Goal: Task Accomplishment & Management: Manage account settings

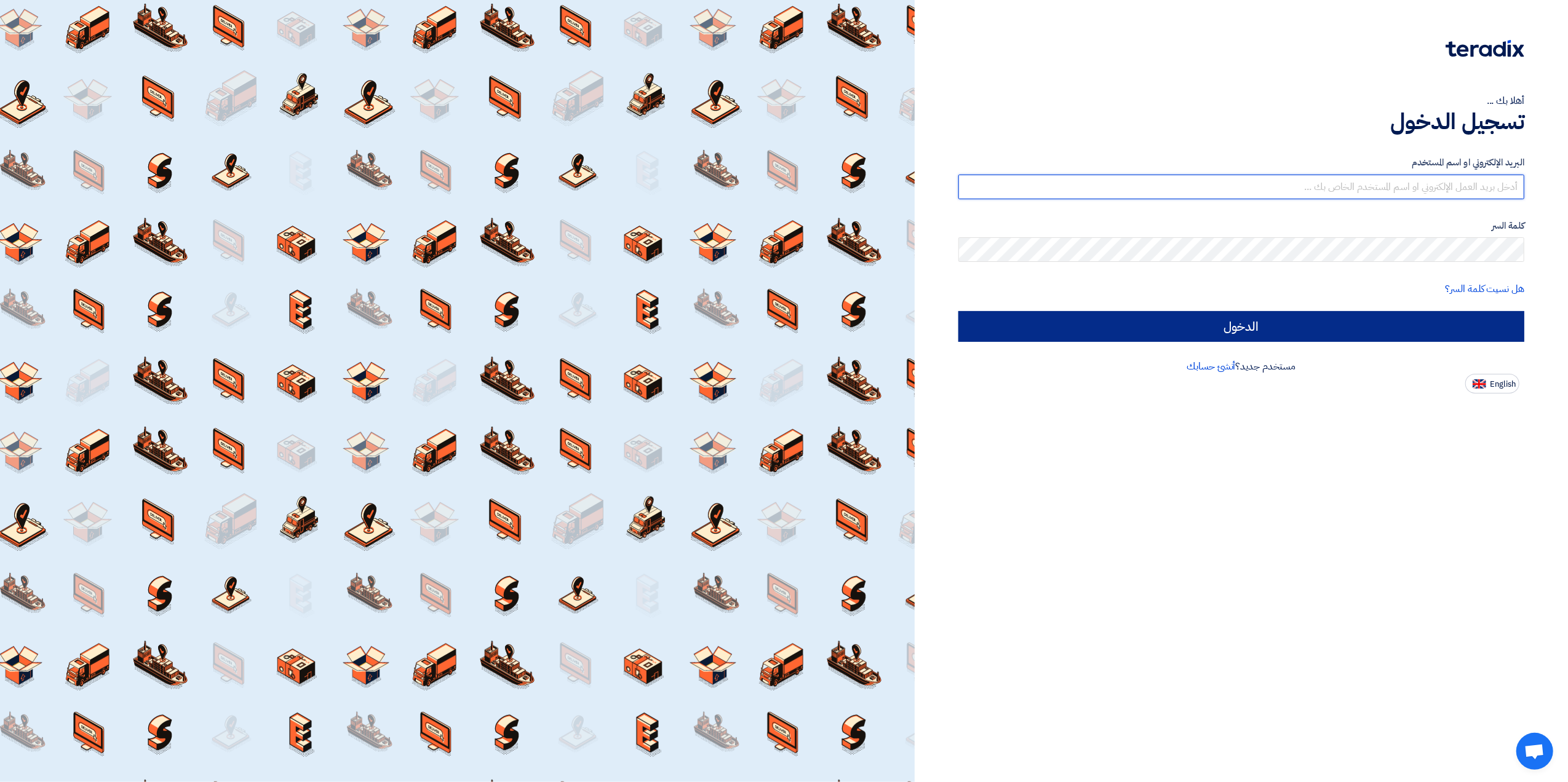
type input "[EMAIL_ADDRESS][DOMAIN_NAME]"
click at [1273, 331] on input "الدخول" at bounding box center [1242, 326] width 566 height 31
type input "Sign in"
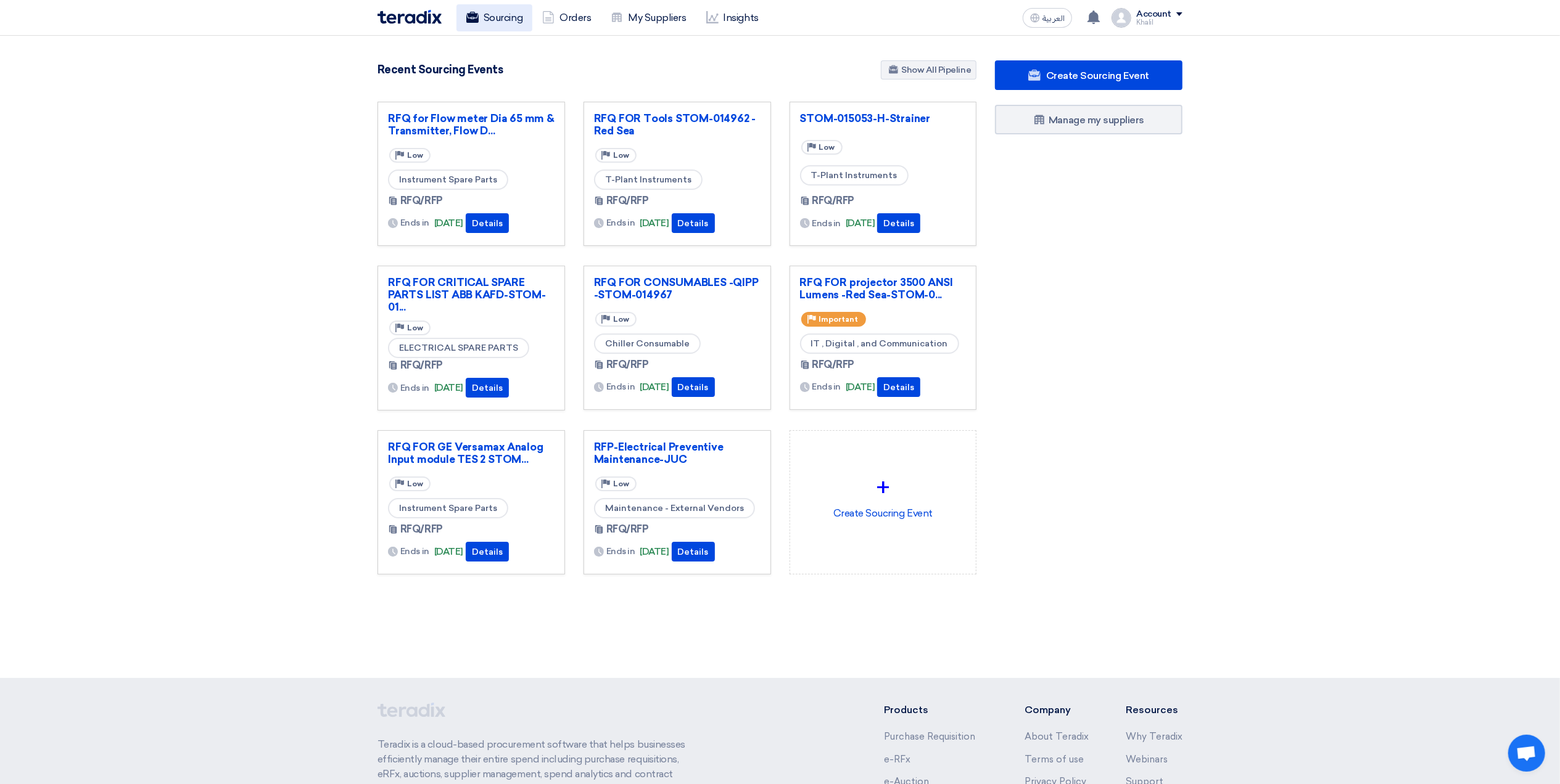
click at [510, 26] on link "Sourcing" at bounding box center [494, 18] width 76 height 27
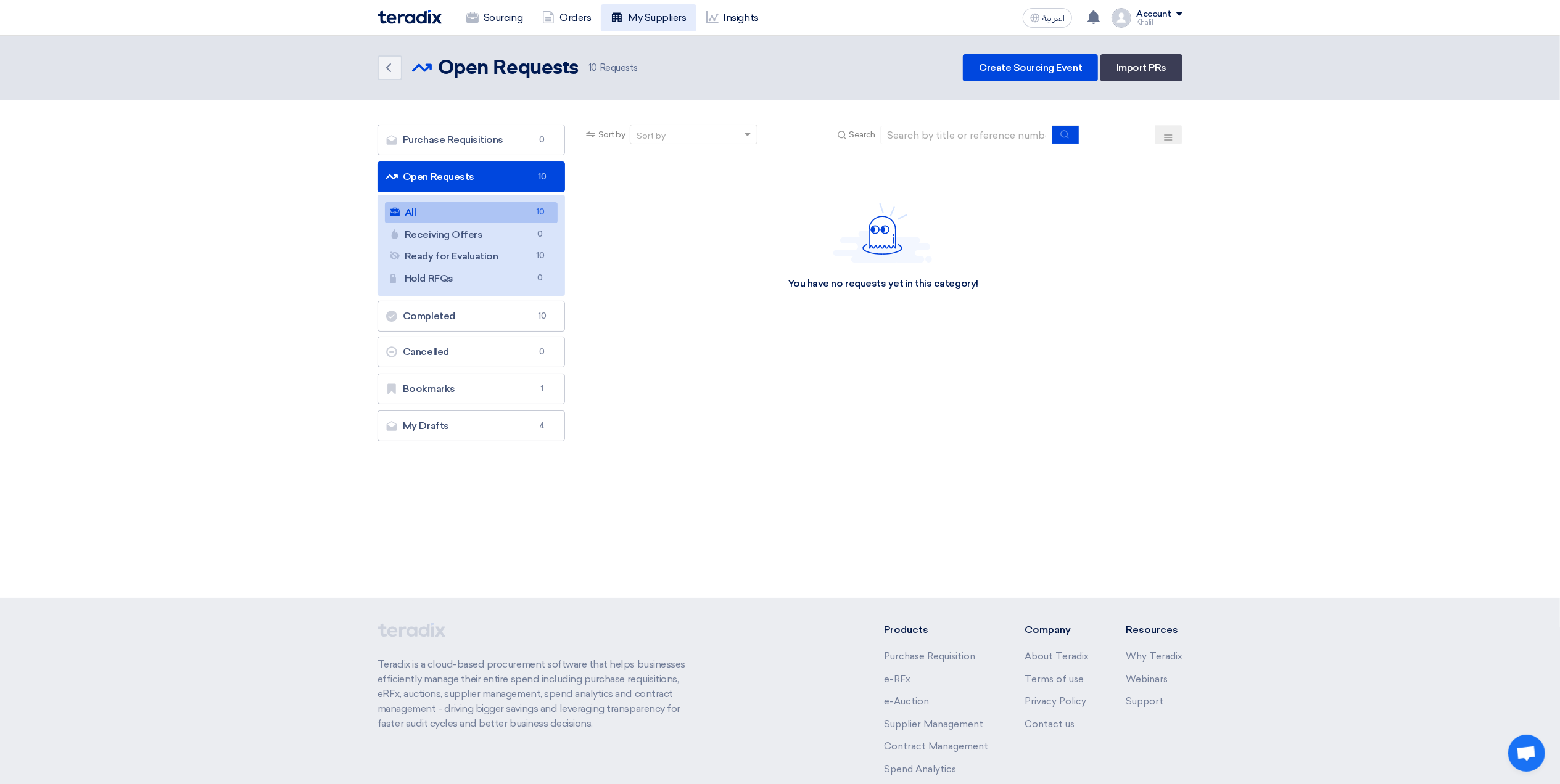
click at [660, 17] on link "My Suppliers" at bounding box center [648, 18] width 95 height 27
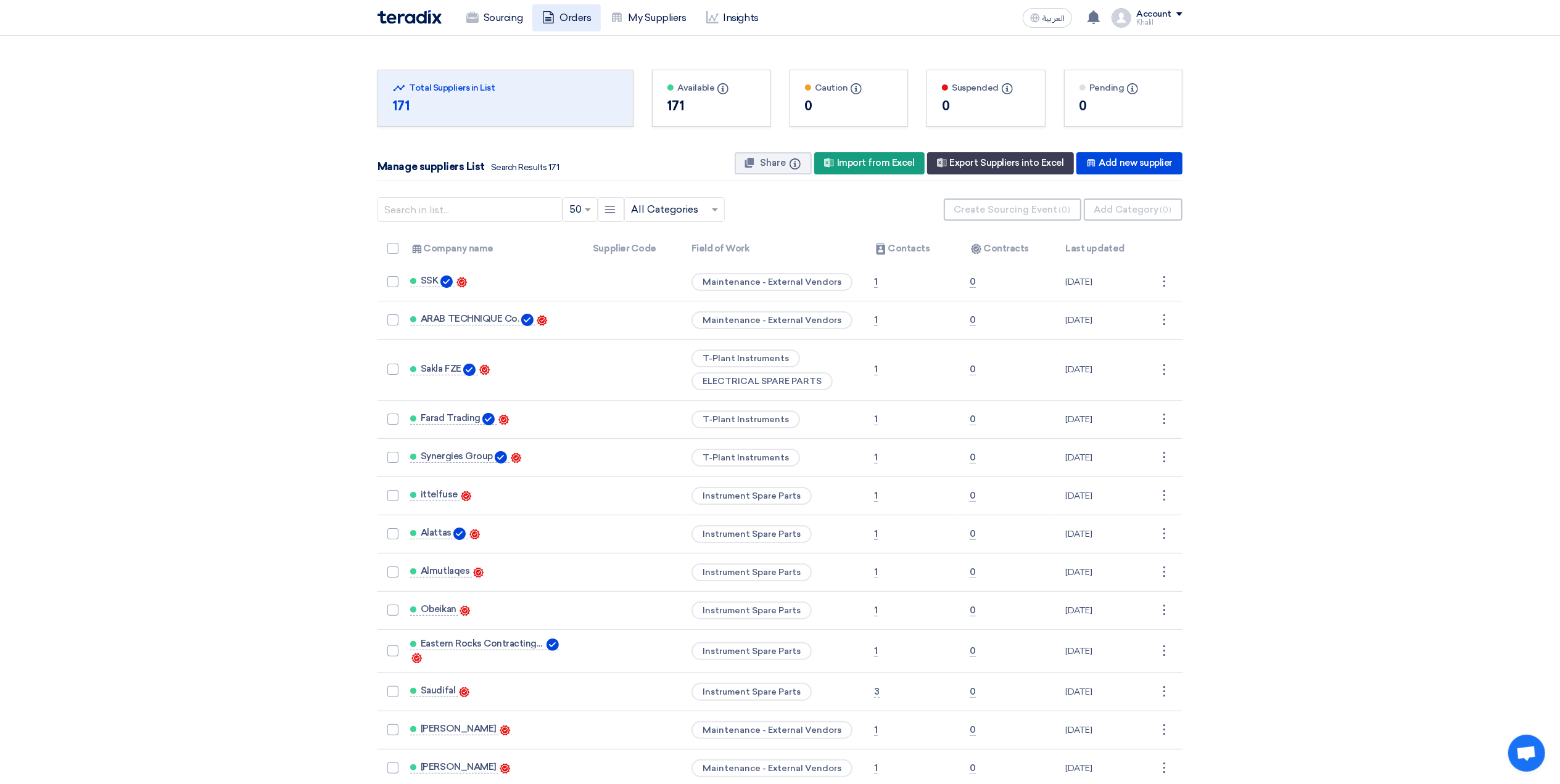
click at [563, 23] on link "Orders" at bounding box center [566, 18] width 68 height 27
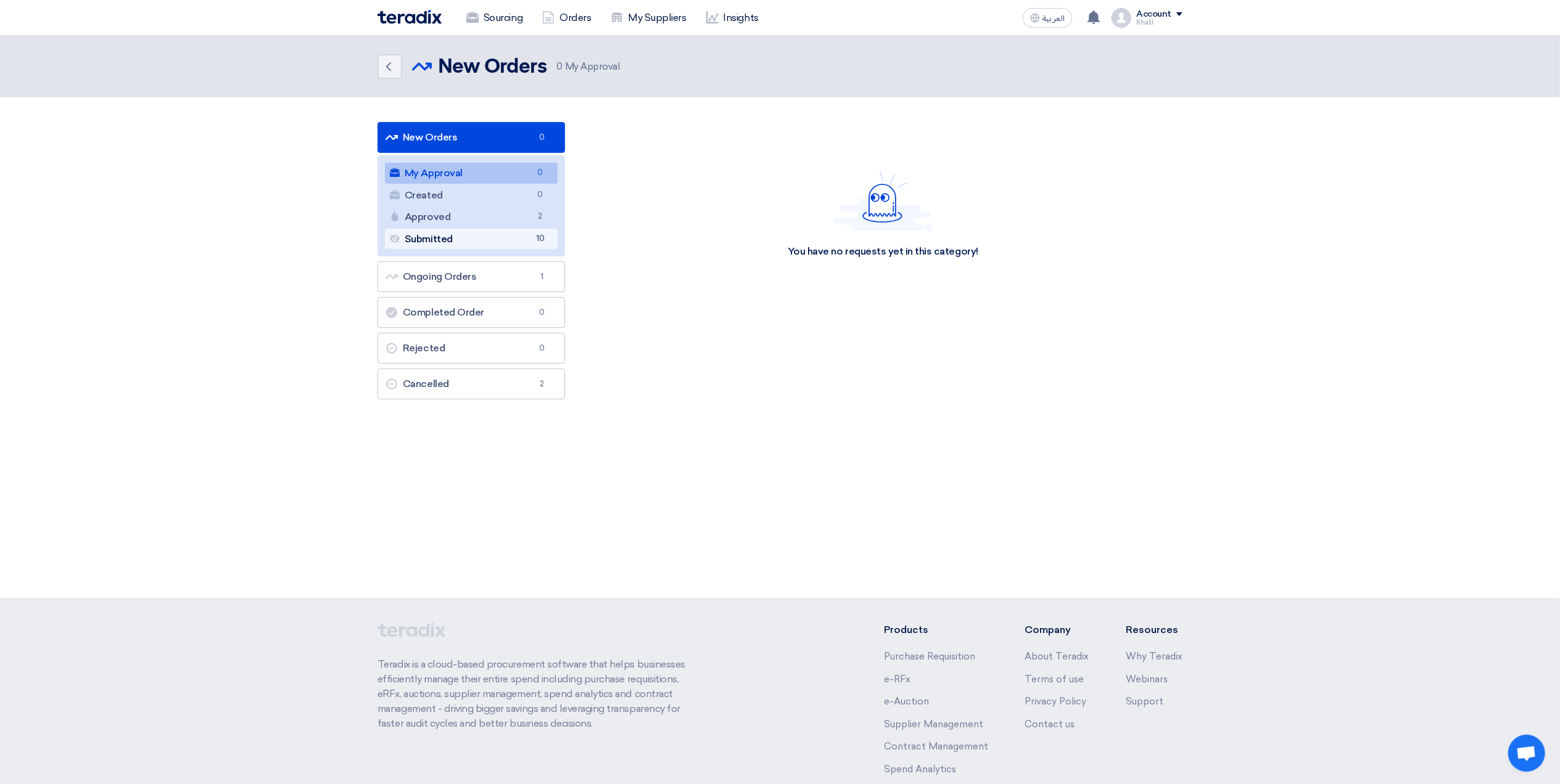
click at [508, 235] on link "Submitted Submitted 10" at bounding box center [471, 239] width 173 height 21
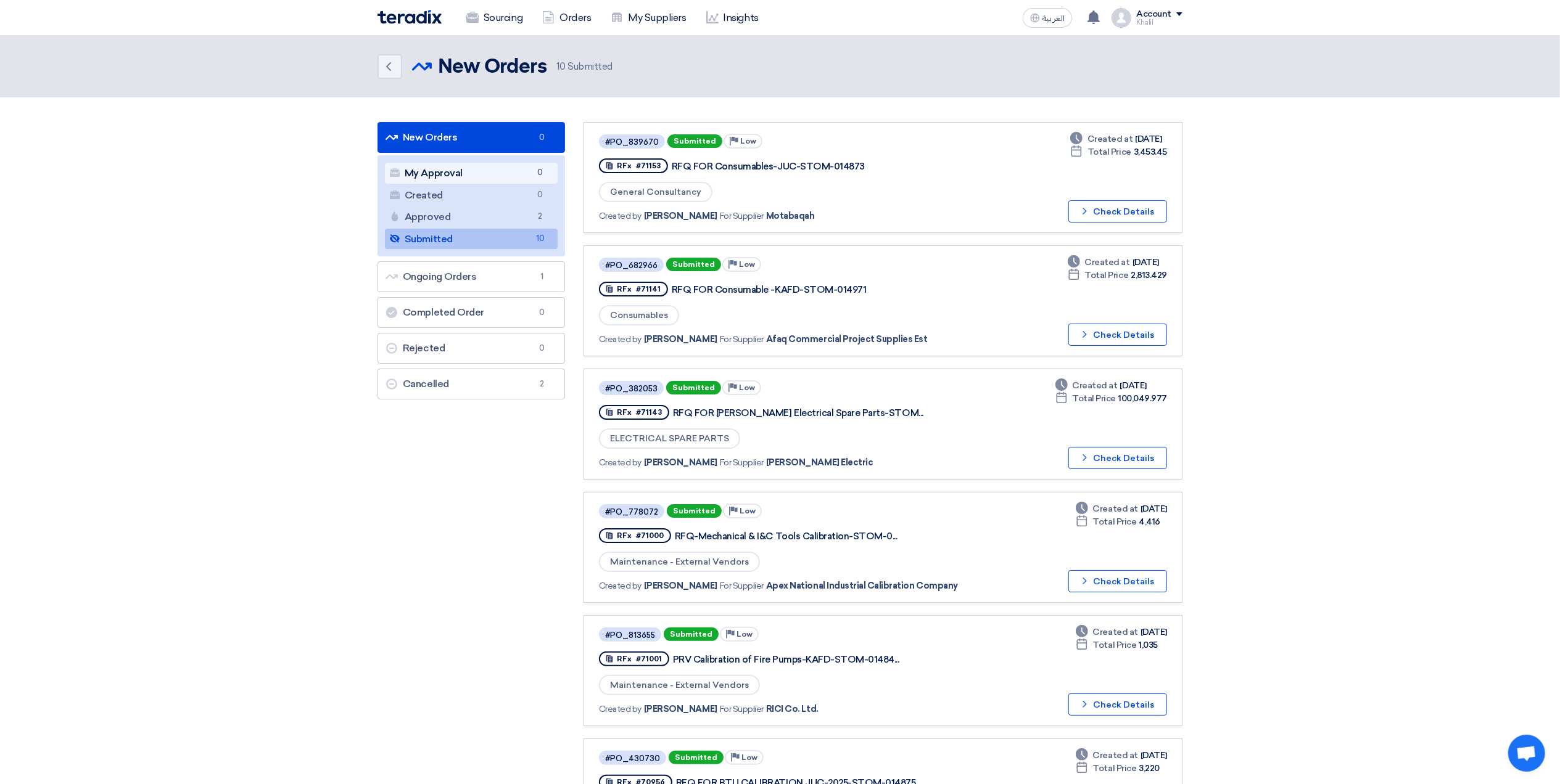
click at [469, 170] on link "My Approval My Approval 0" at bounding box center [471, 173] width 173 height 21
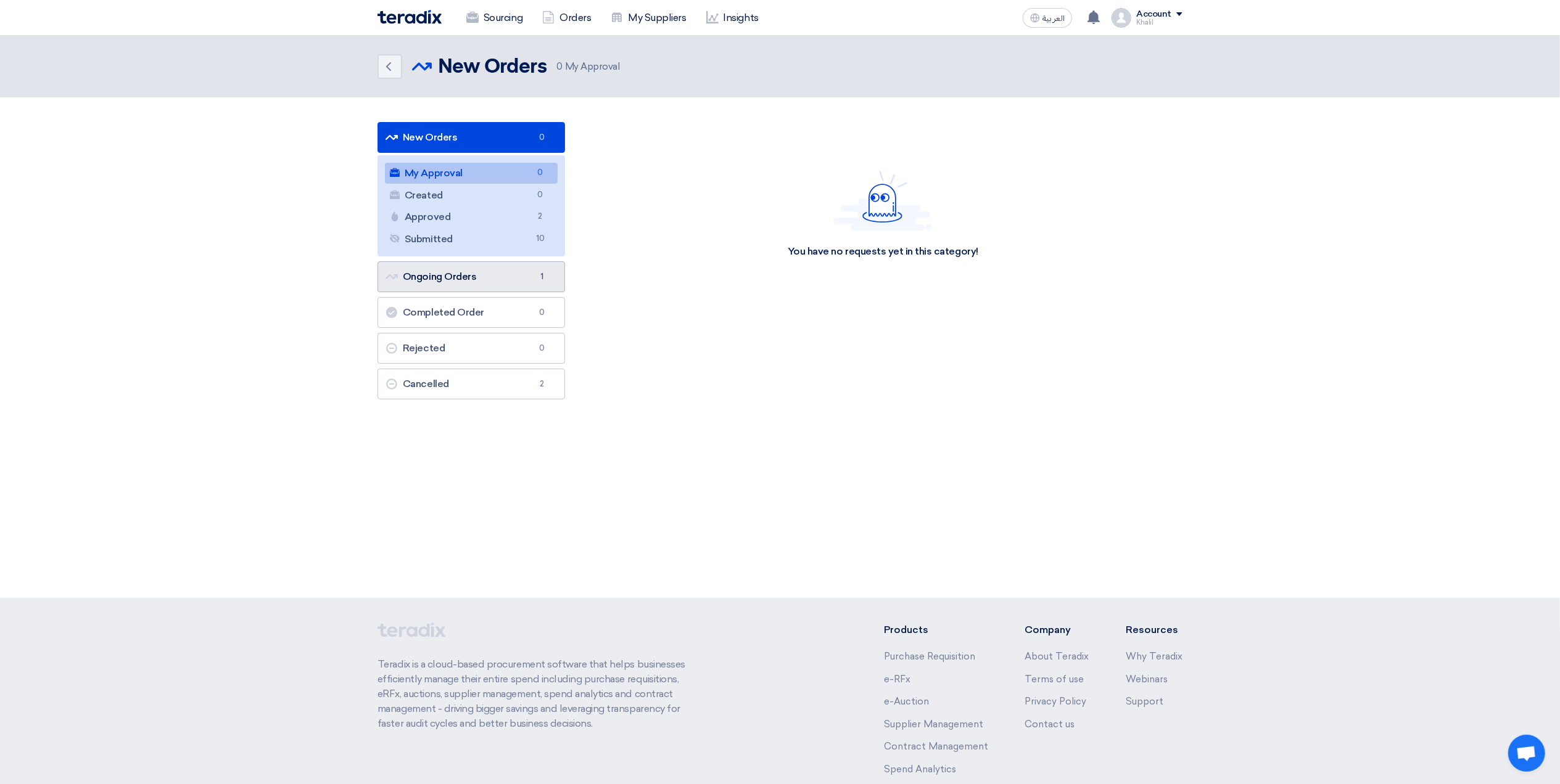
click at [504, 274] on link "Ongoing Orders Ongoing Orders 1" at bounding box center [471, 277] width 187 height 31
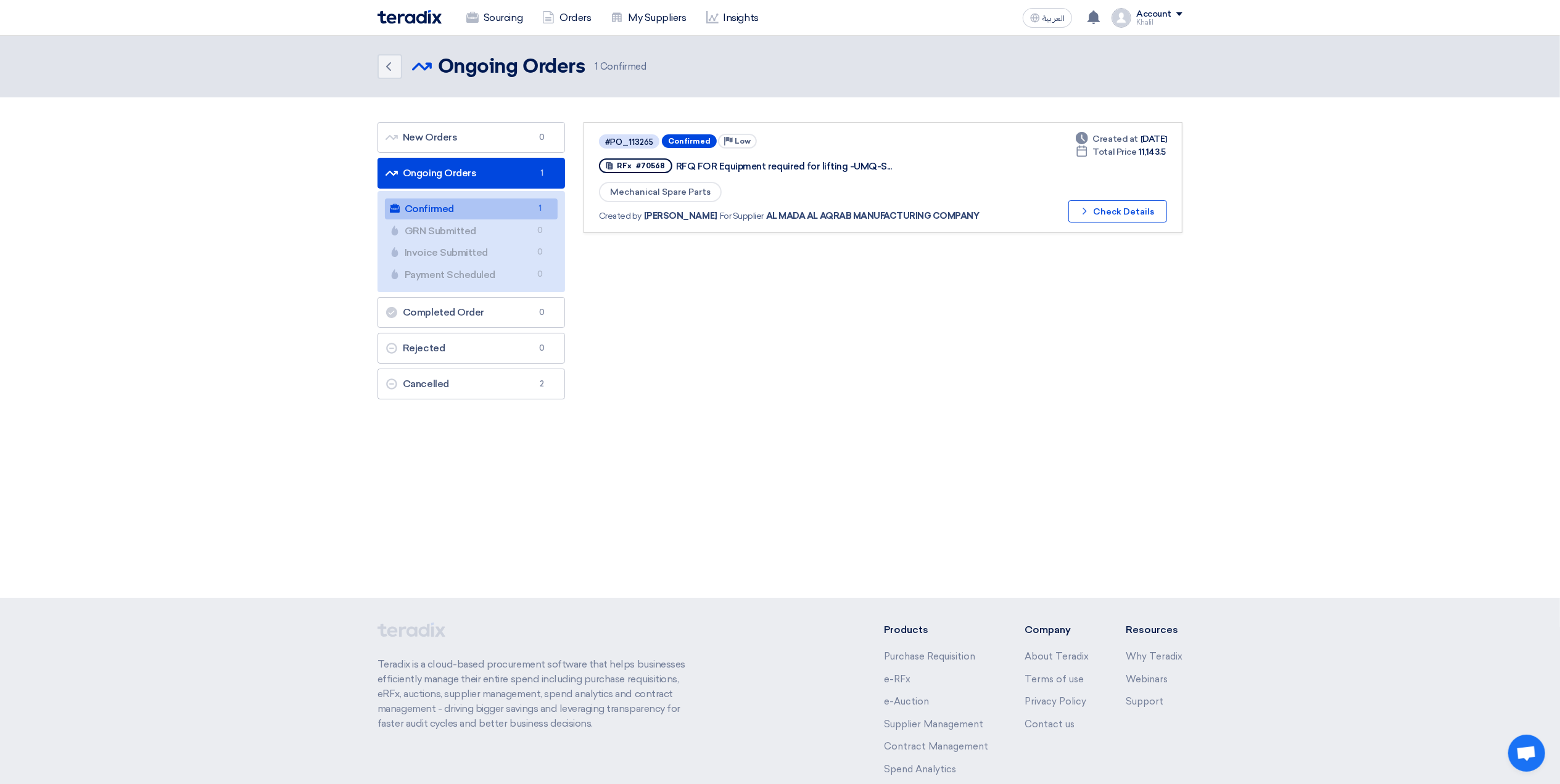
click at [492, 178] on link "Ongoing Orders Ongoing Orders 1" at bounding box center [471, 173] width 187 height 31
click at [502, 20] on link "Sourcing" at bounding box center [494, 18] width 76 height 27
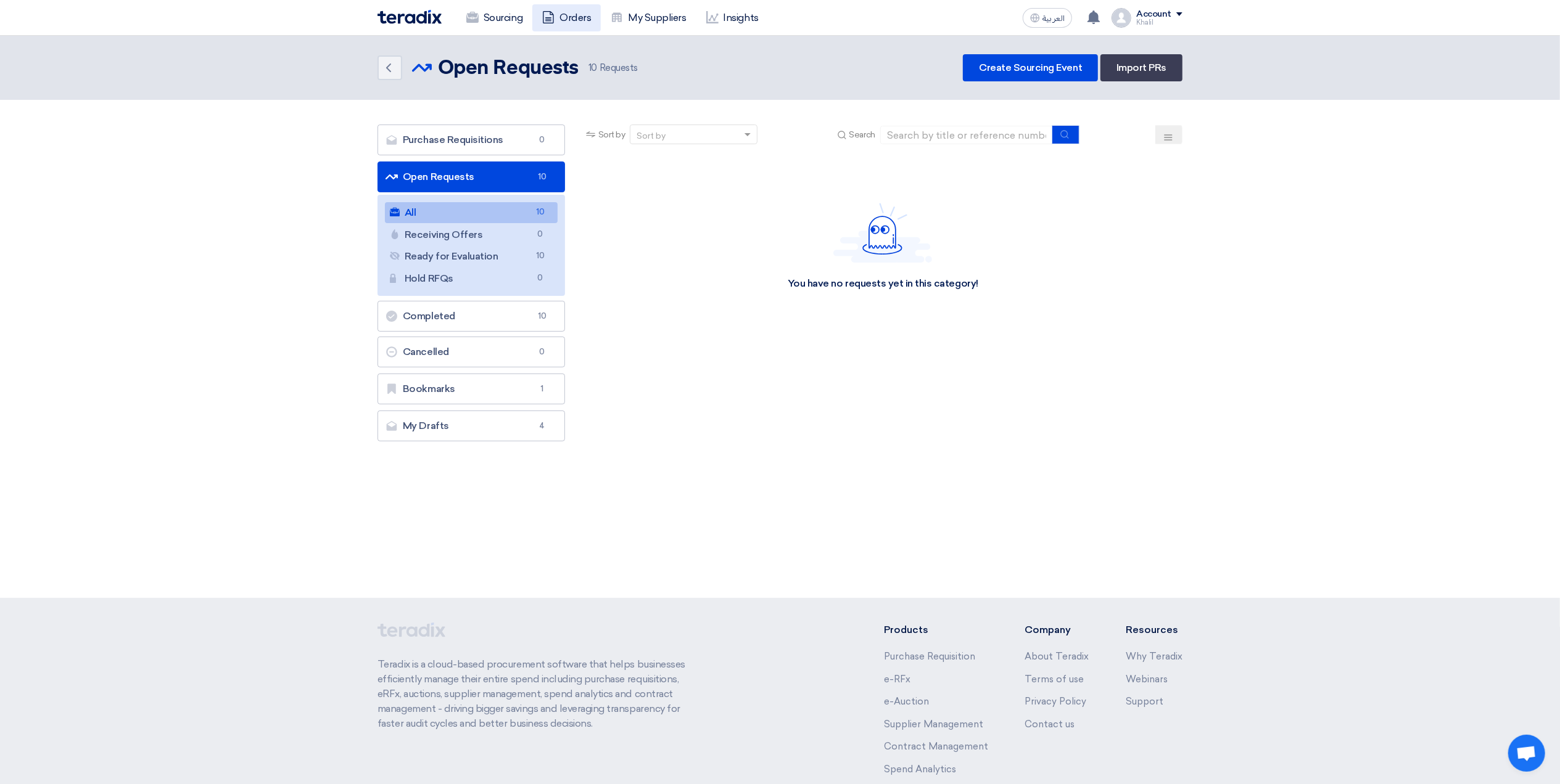
click at [573, 18] on link "Orders" at bounding box center [566, 18] width 68 height 27
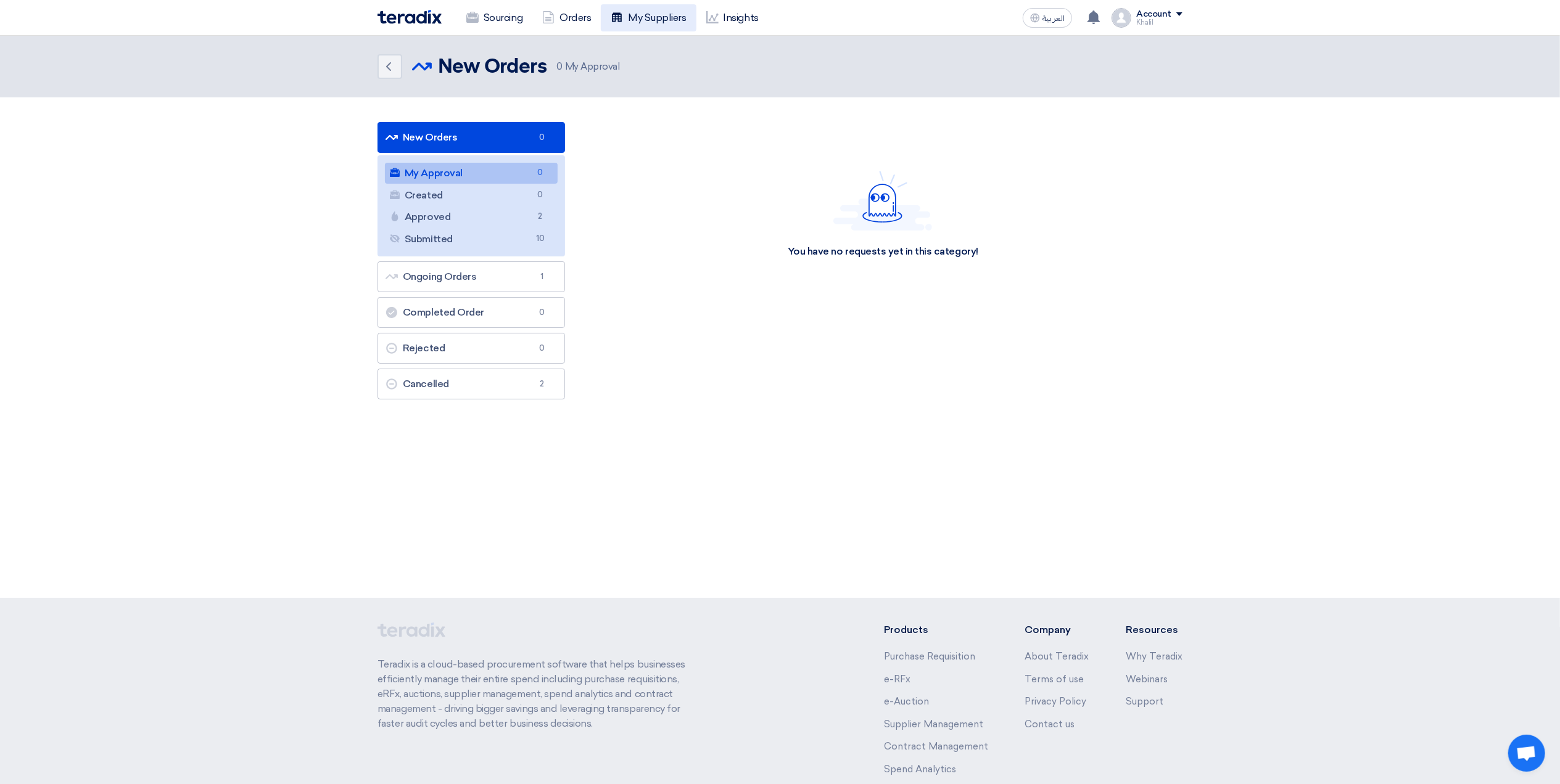
click at [646, 14] on link "My Suppliers" at bounding box center [648, 18] width 95 height 27
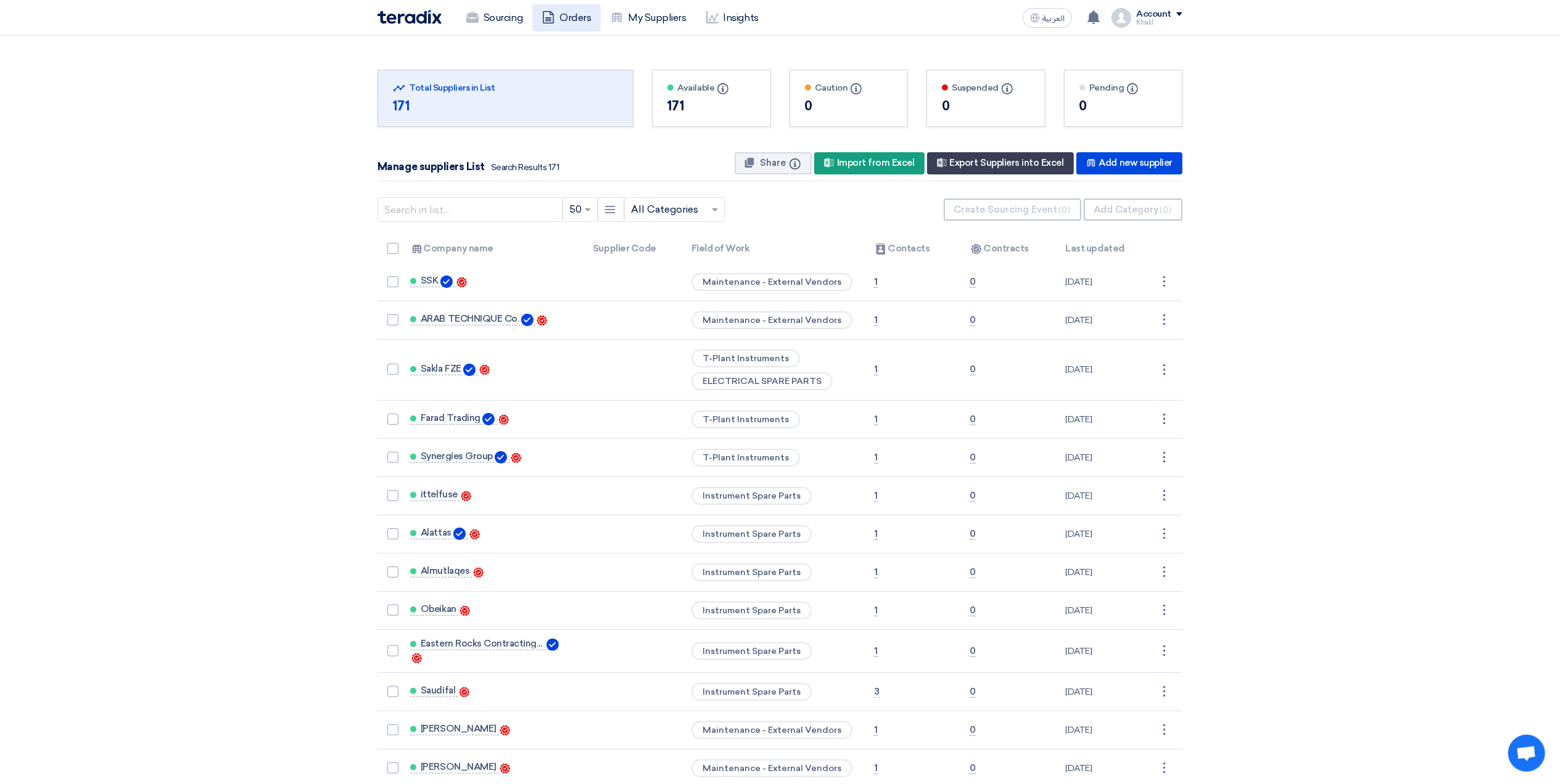
click at [569, 15] on link "Orders" at bounding box center [566, 18] width 68 height 27
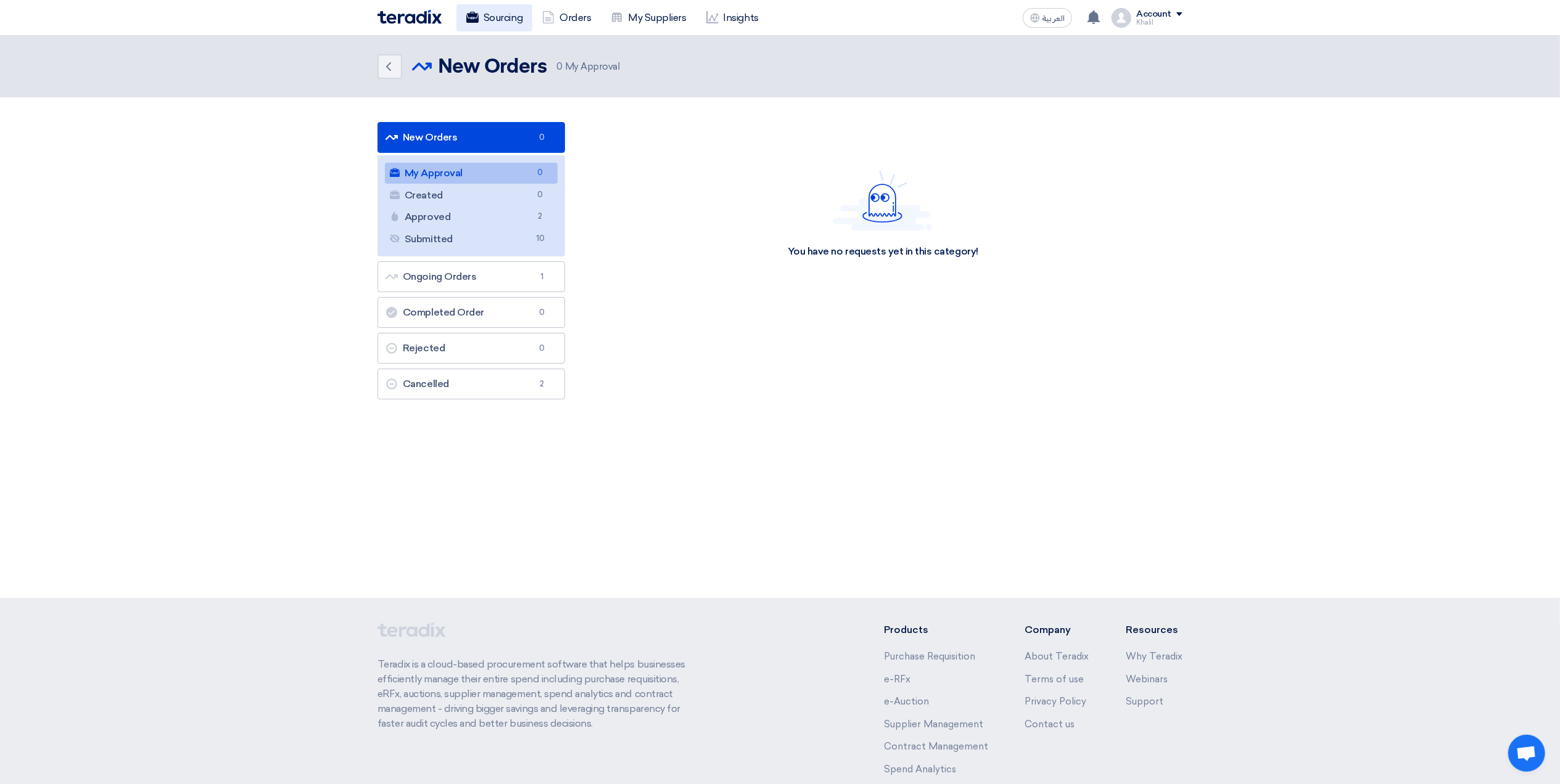
click at [506, 15] on link "Sourcing" at bounding box center [494, 18] width 76 height 27
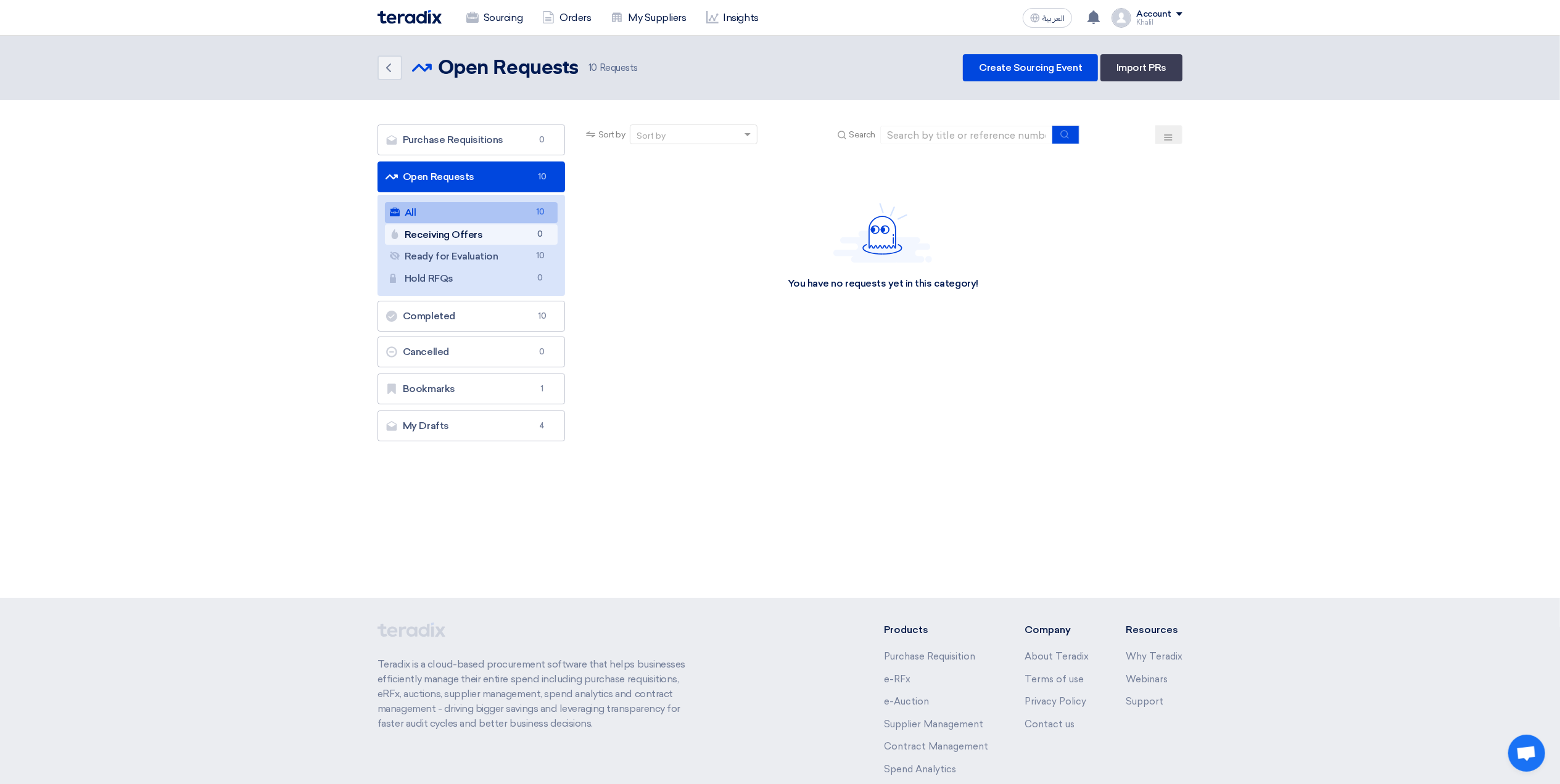
click at [484, 238] on link "Receiving Offers Receiving Offers 0" at bounding box center [471, 235] width 173 height 21
click at [510, 213] on link "All All 10" at bounding box center [471, 212] width 173 height 21
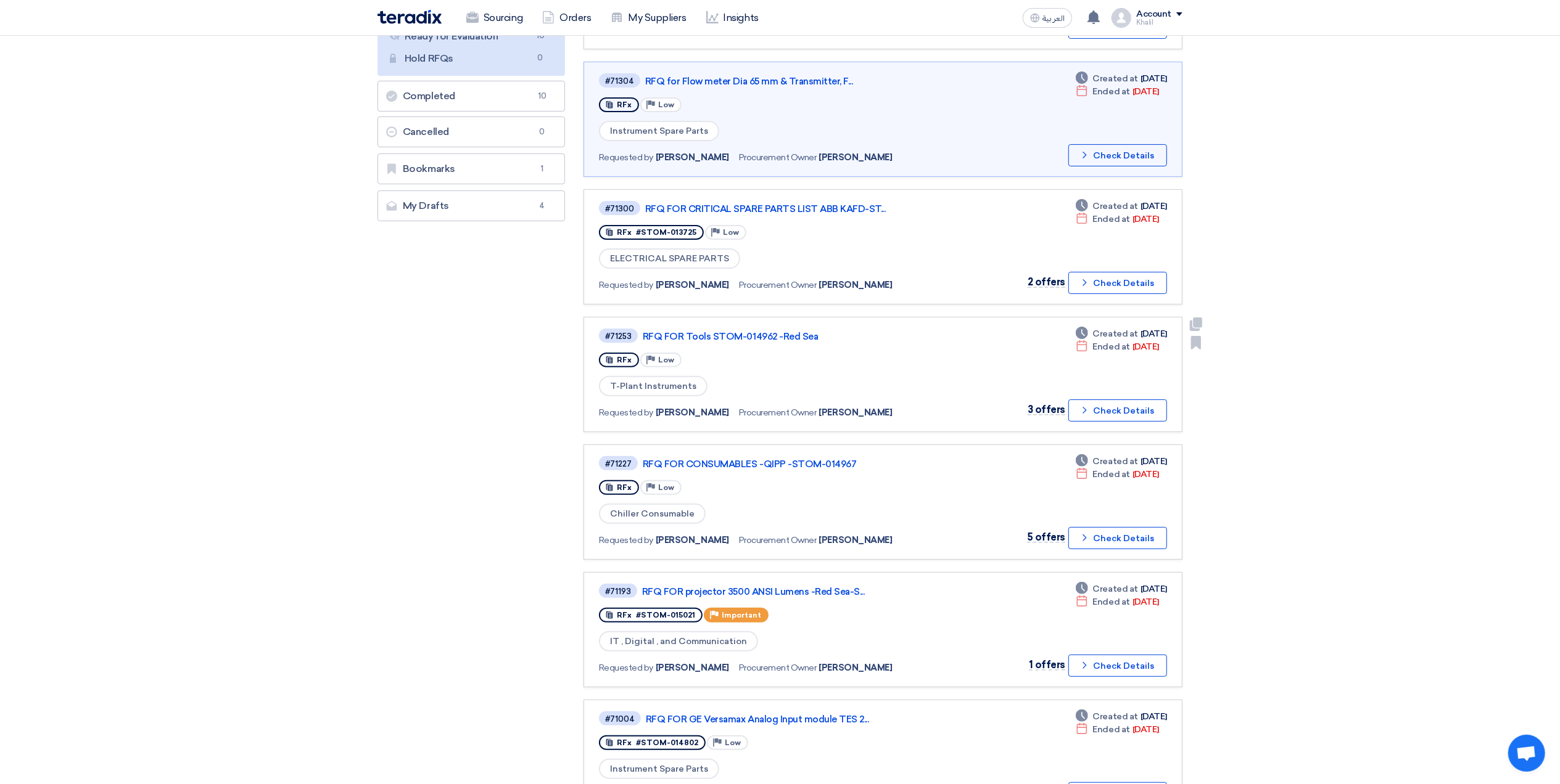
scroll to position [247, 0]
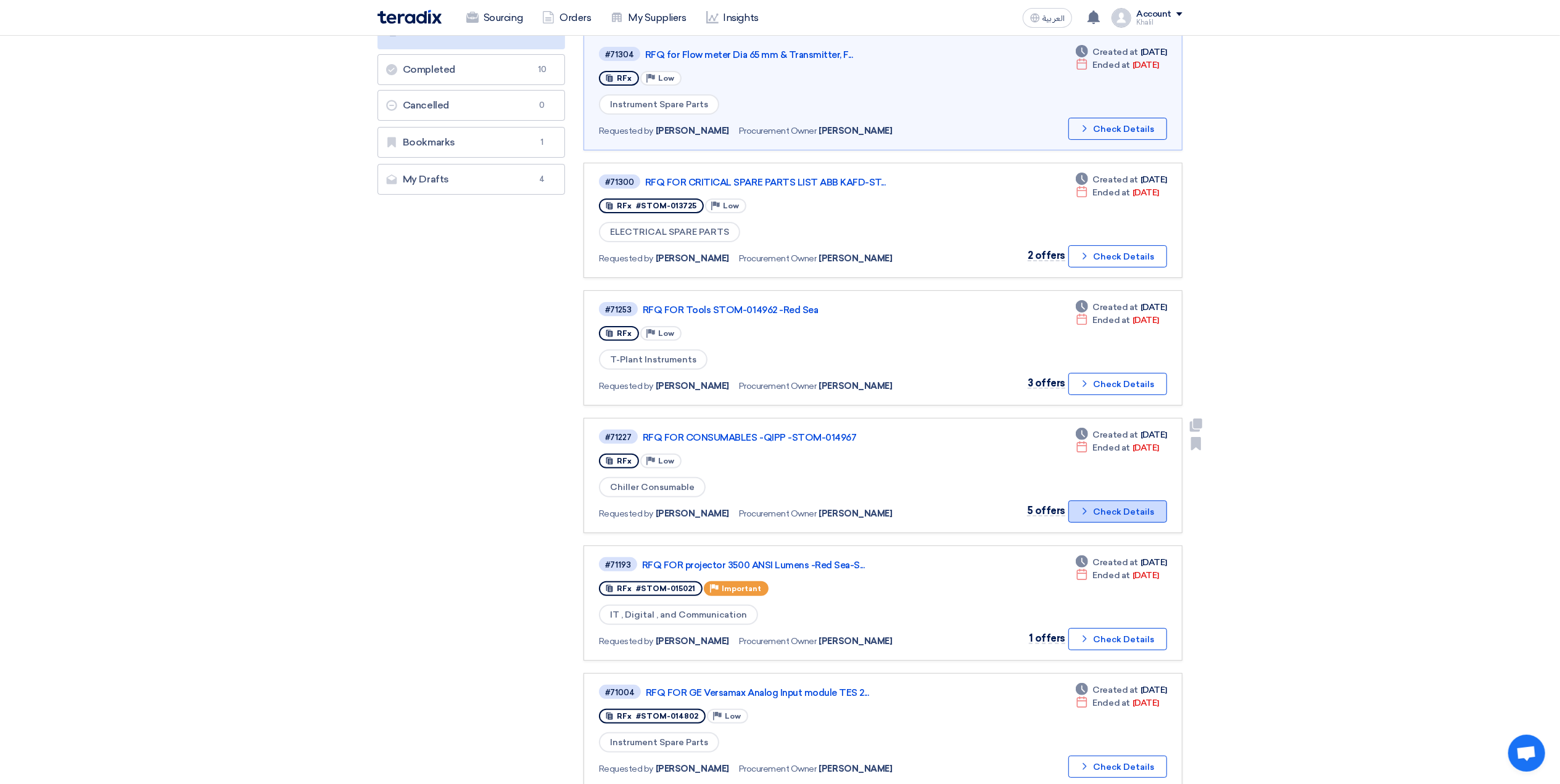
click at [1103, 504] on button "Check details Check Details" at bounding box center [1118, 512] width 98 height 23
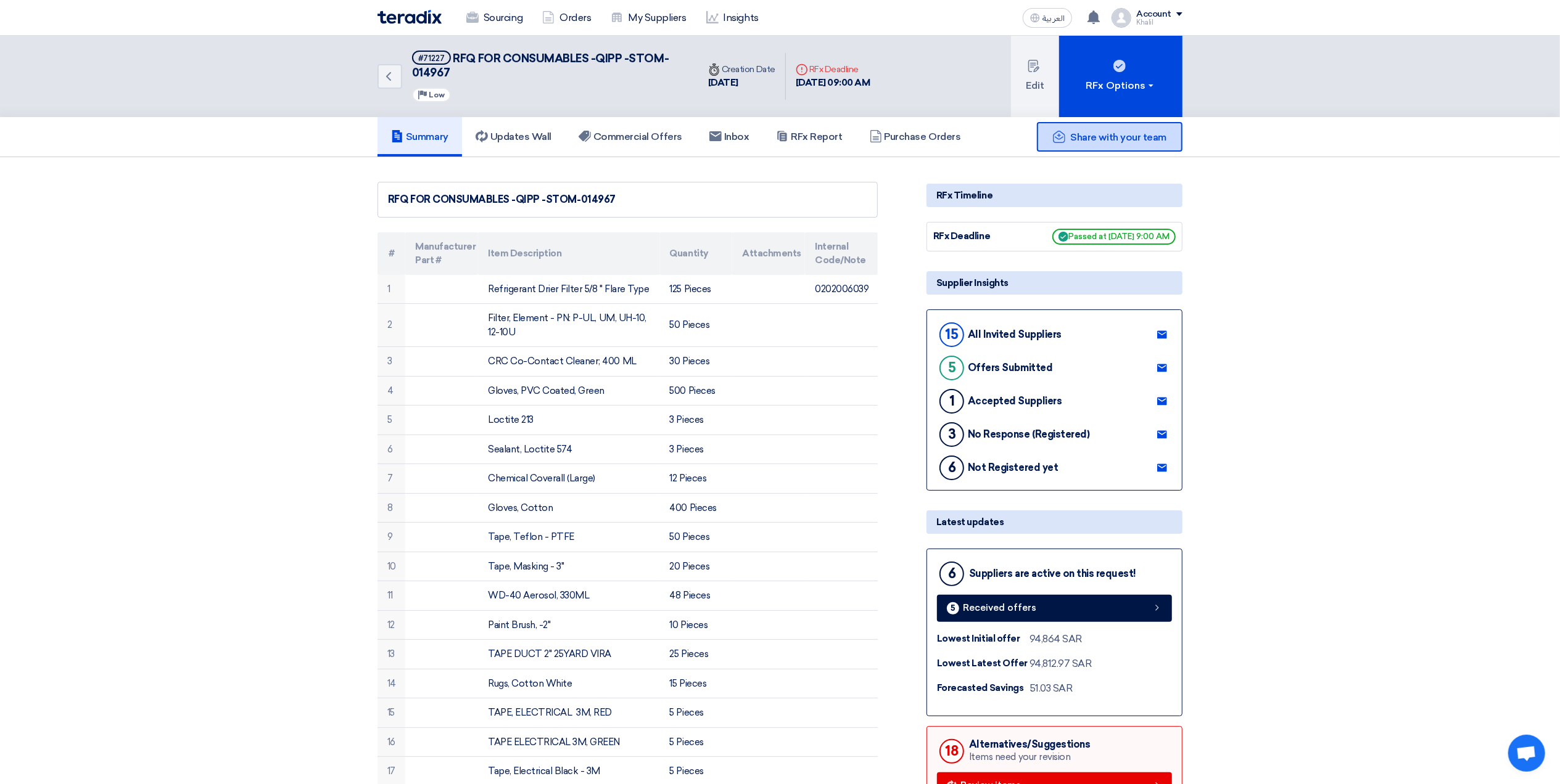
click at [1101, 143] on div "Share with your team" at bounding box center [1110, 137] width 146 height 29
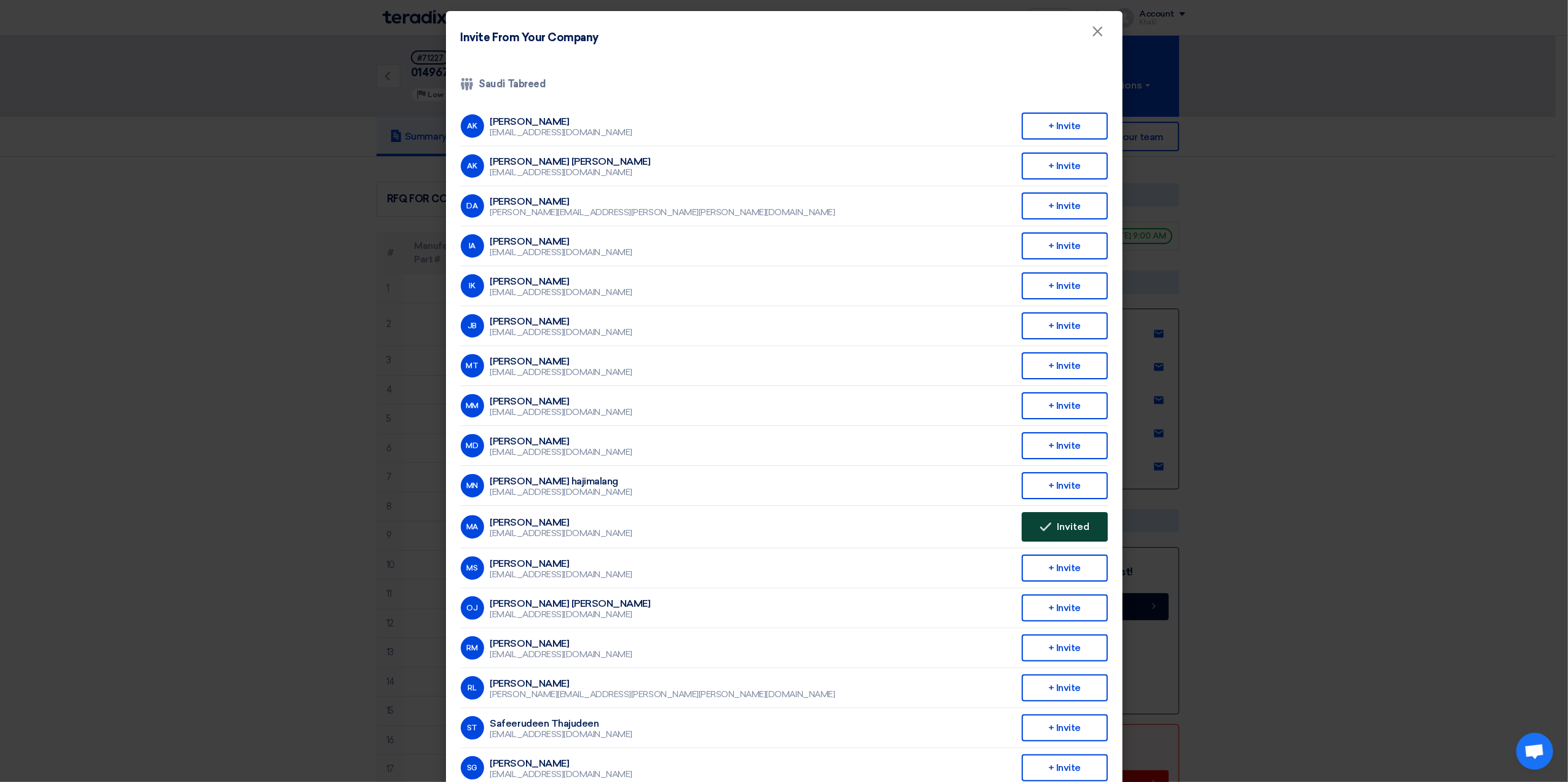
click at [1060, 522] on span "Invited" at bounding box center [1073, 527] width 33 height 10
click at [1061, 527] on div "+ Invite" at bounding box center [1065, 526] width 86 height 27
click at [1276, 522] on modal-container "Invite From Your Company × Company Team Saudi Tabreed AK [PERSON_NAME] [EMAIL_A…" at bounding box center [784, 391] width 1568 height 782
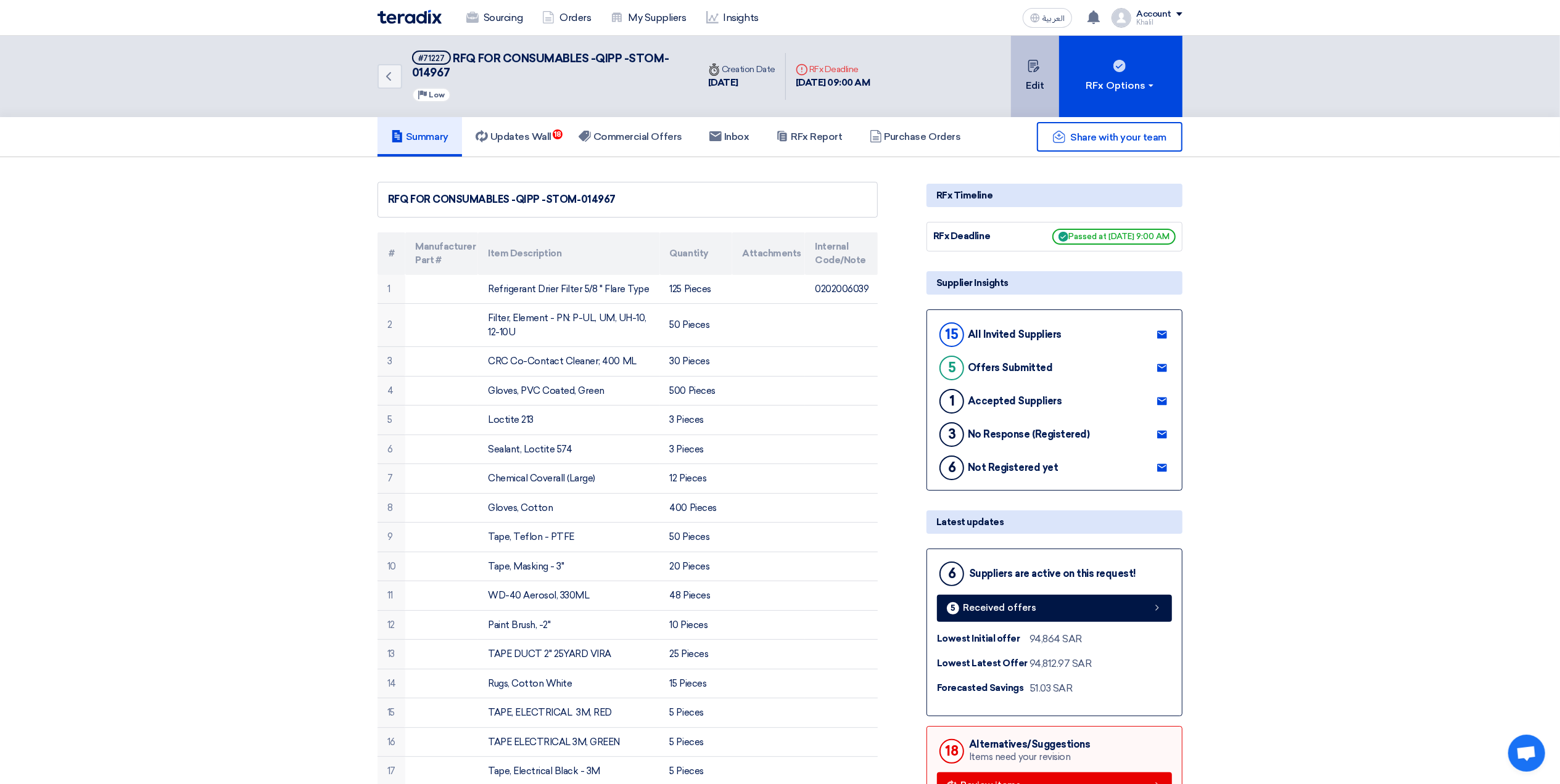
click at [1026, 87] on button "Edit" at bounding box center [1035, 76] width 48 height 81
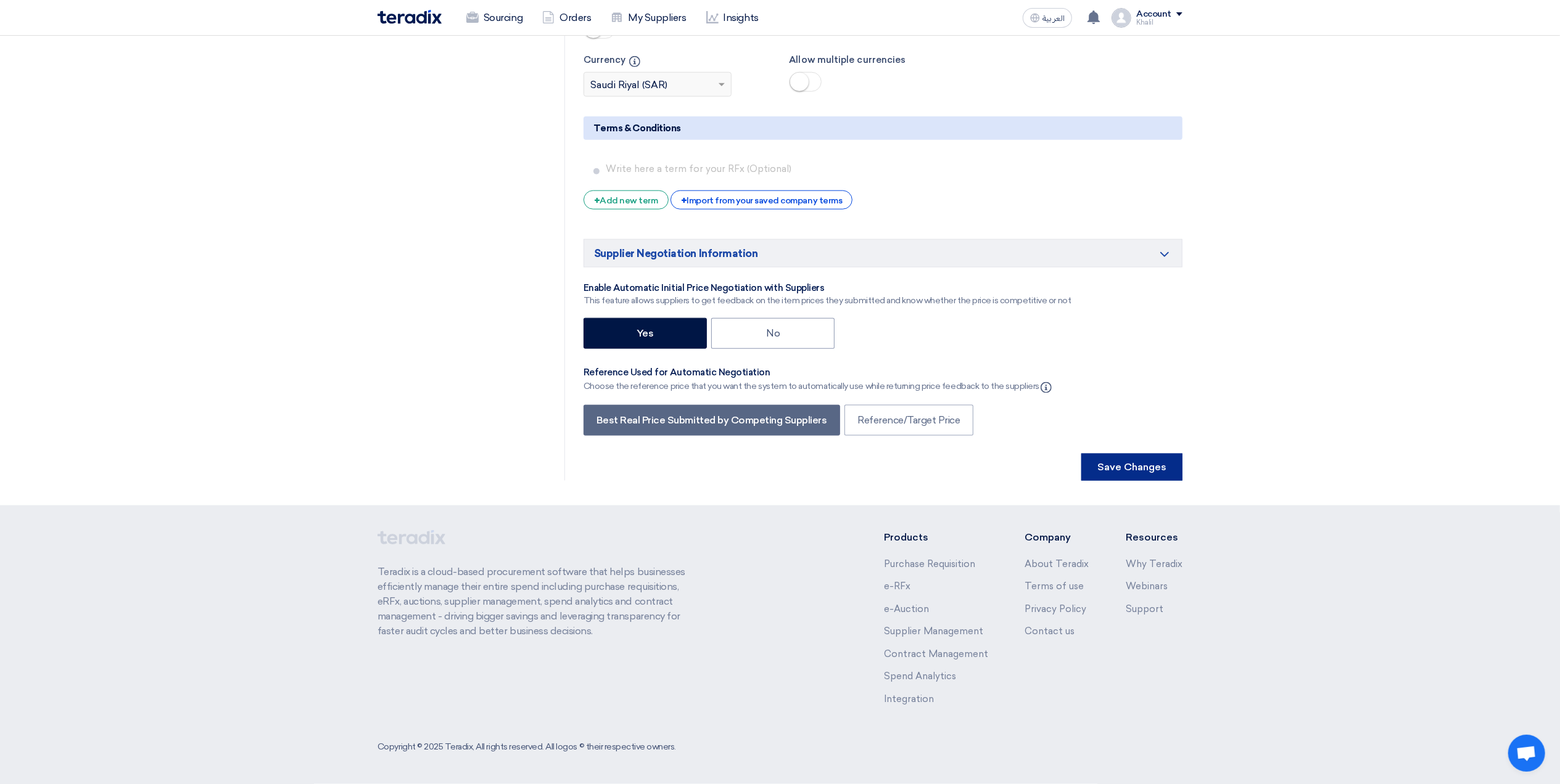
scroll to position [6088, 0]
click at [1143, 460] on button "Save Changes" at bounding box center [1132, 468] width 101 height 27
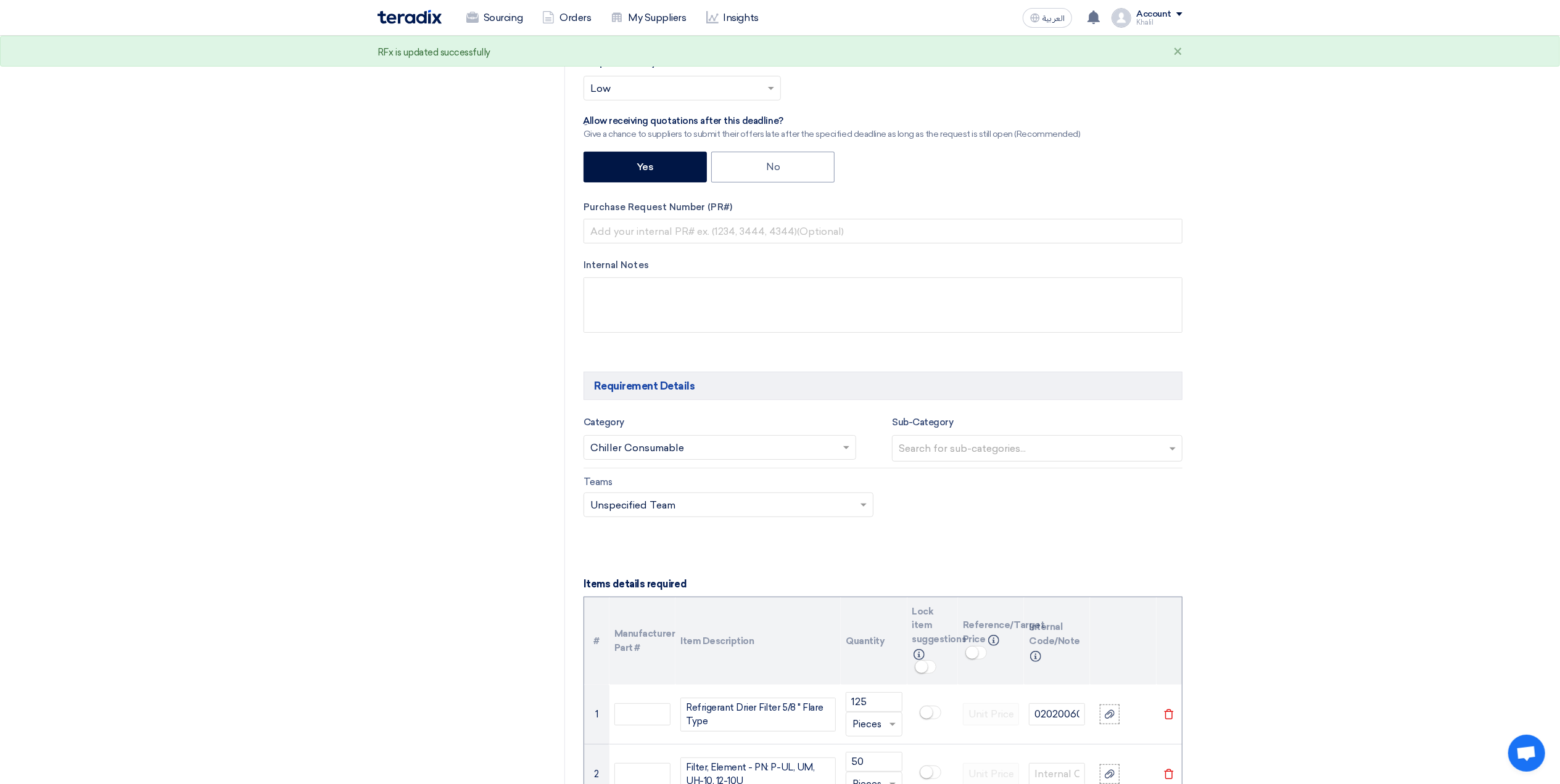
scroll to position [0, 0]
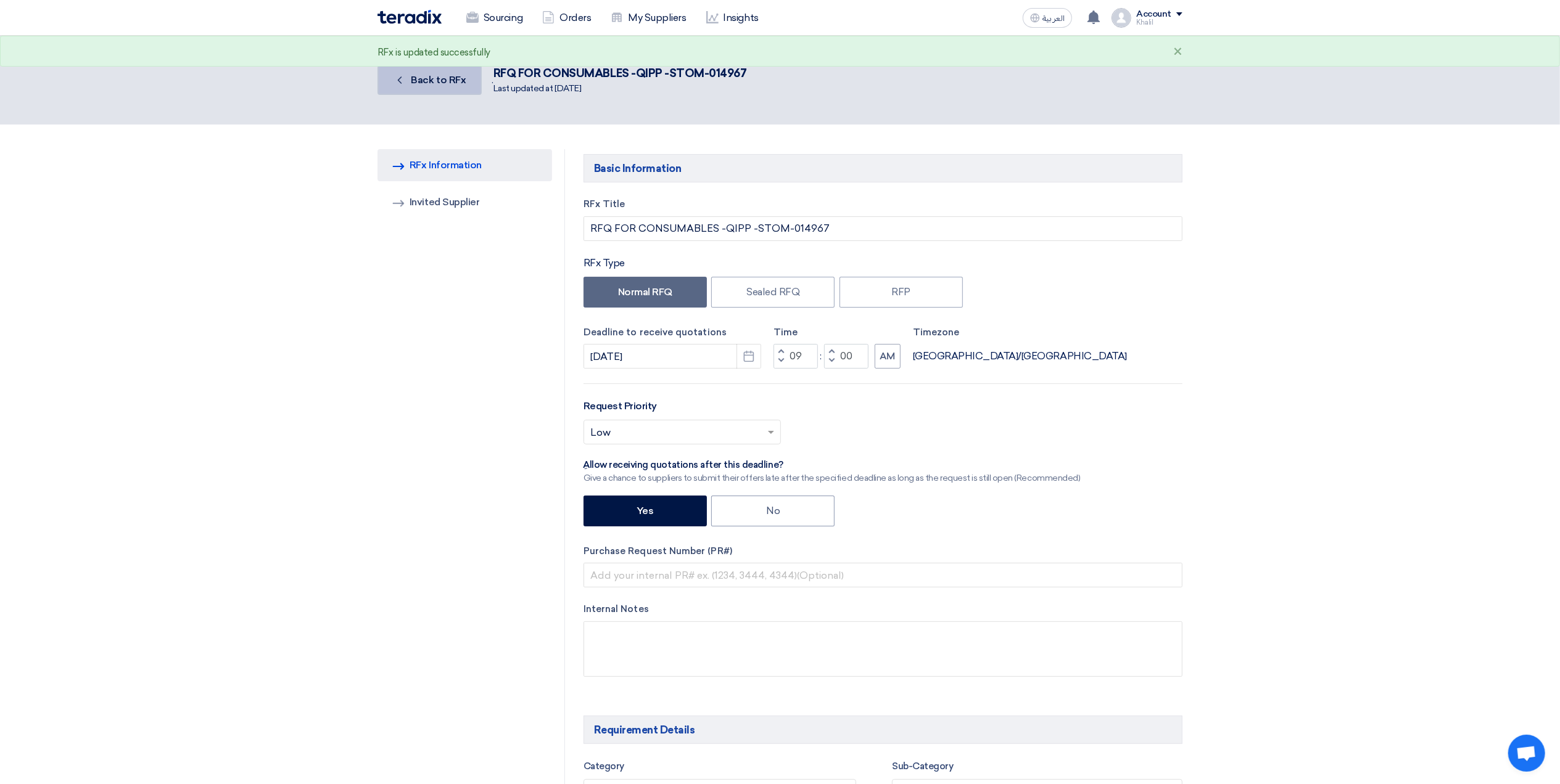
click at [430, 84] on span "Back to RFx" at bounding box center [439, 79] width 55 height 12
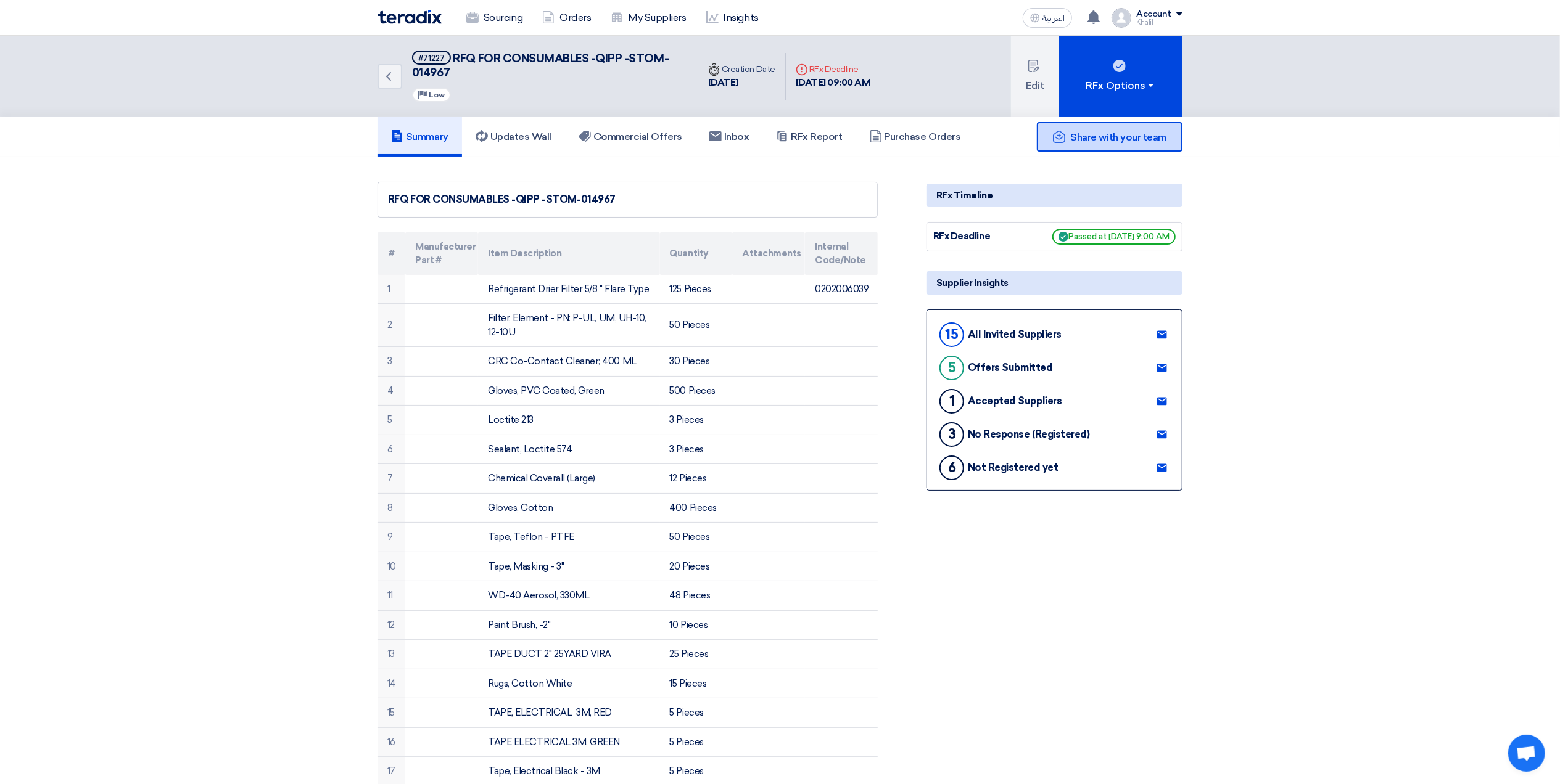
click at [1123, 137] on span "Share with your team" at bounding box center [1119, 137] width 96 height 12
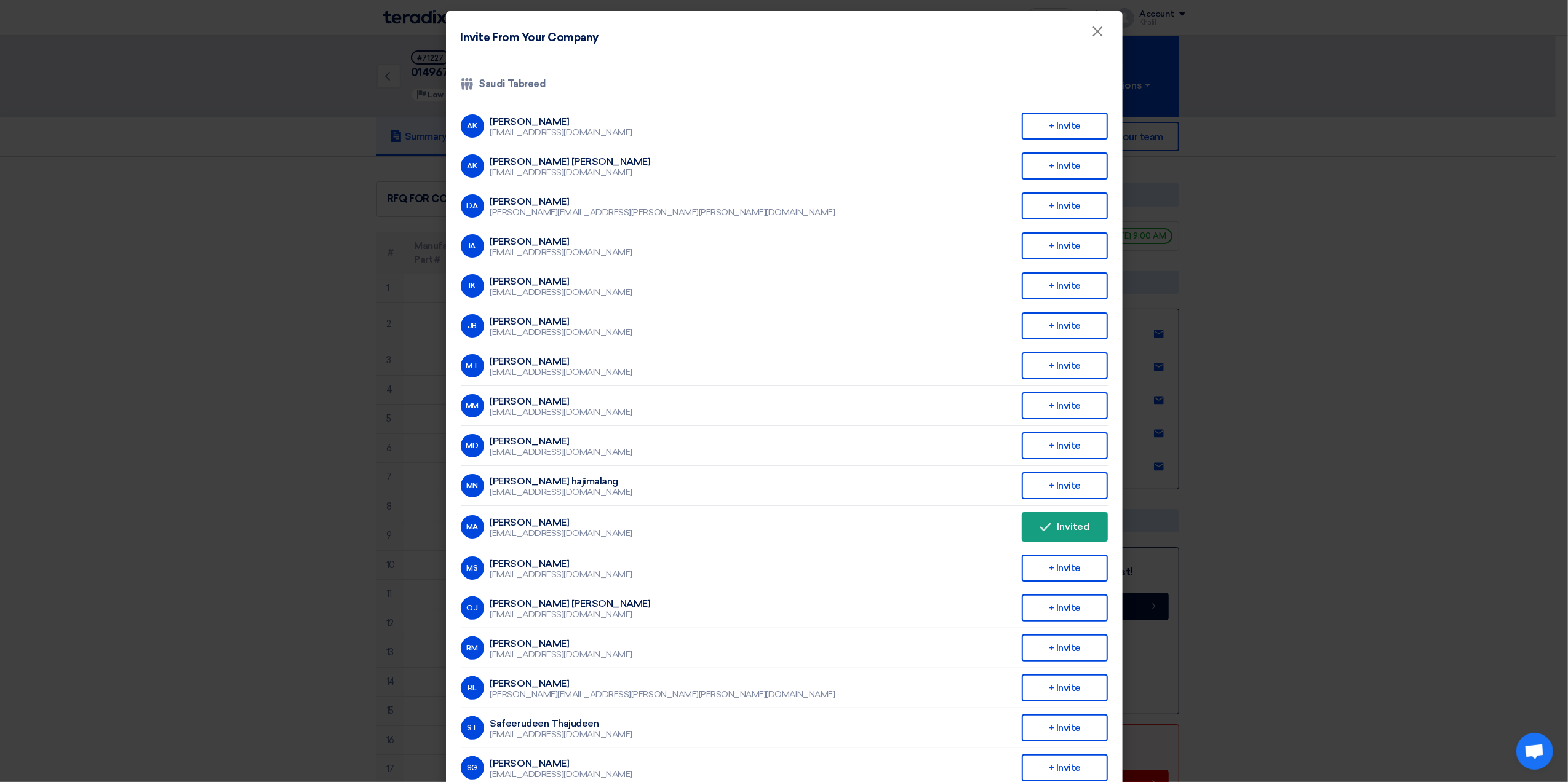
click at [1366, 471] on modal-container "Invite From Your Company × Company Team Saudi Tabreed AK [PERSON_NAME] [EMAIL_A…" at bounding box center [784, 391] width 1568 height 782
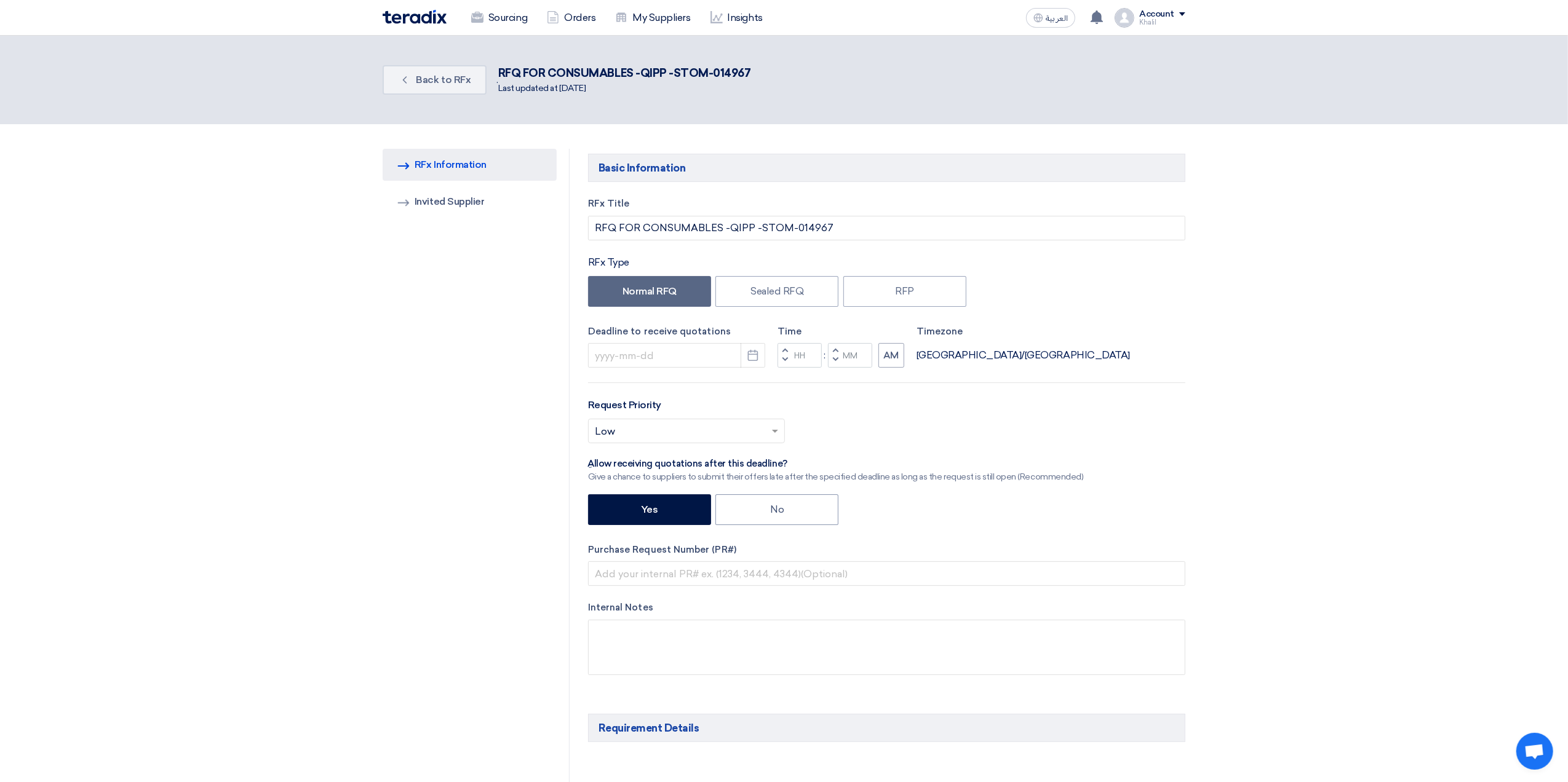
type input "[DATE]"
type input "09"
type input "00"
click at [411, 86] on link "Back Back to RFx" at bounding box center [429, 80] width 104 height 29
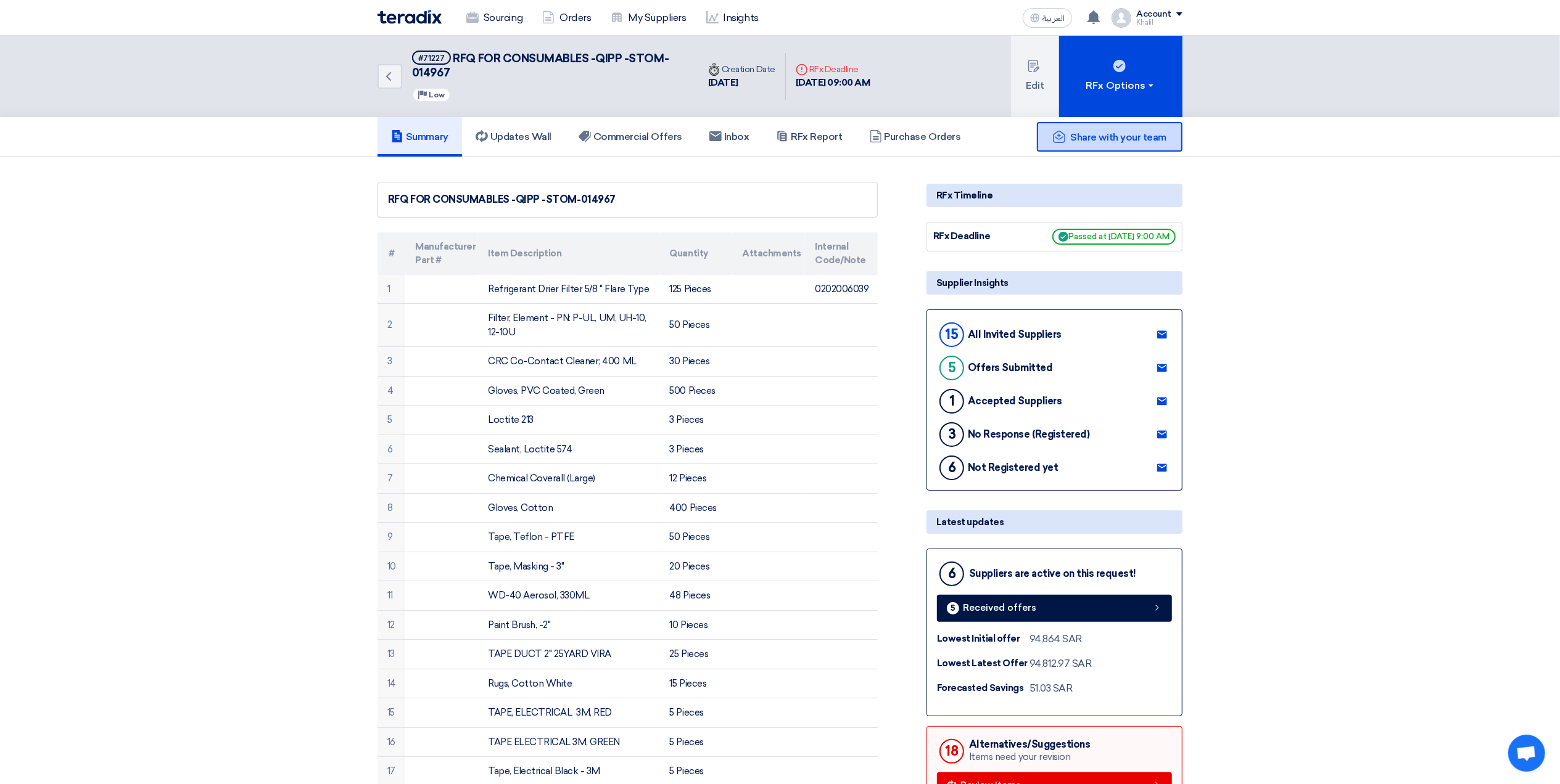
click at [1107, 141] on span "Share with your team" at bounding box center [1119, 137] width 96 height 12
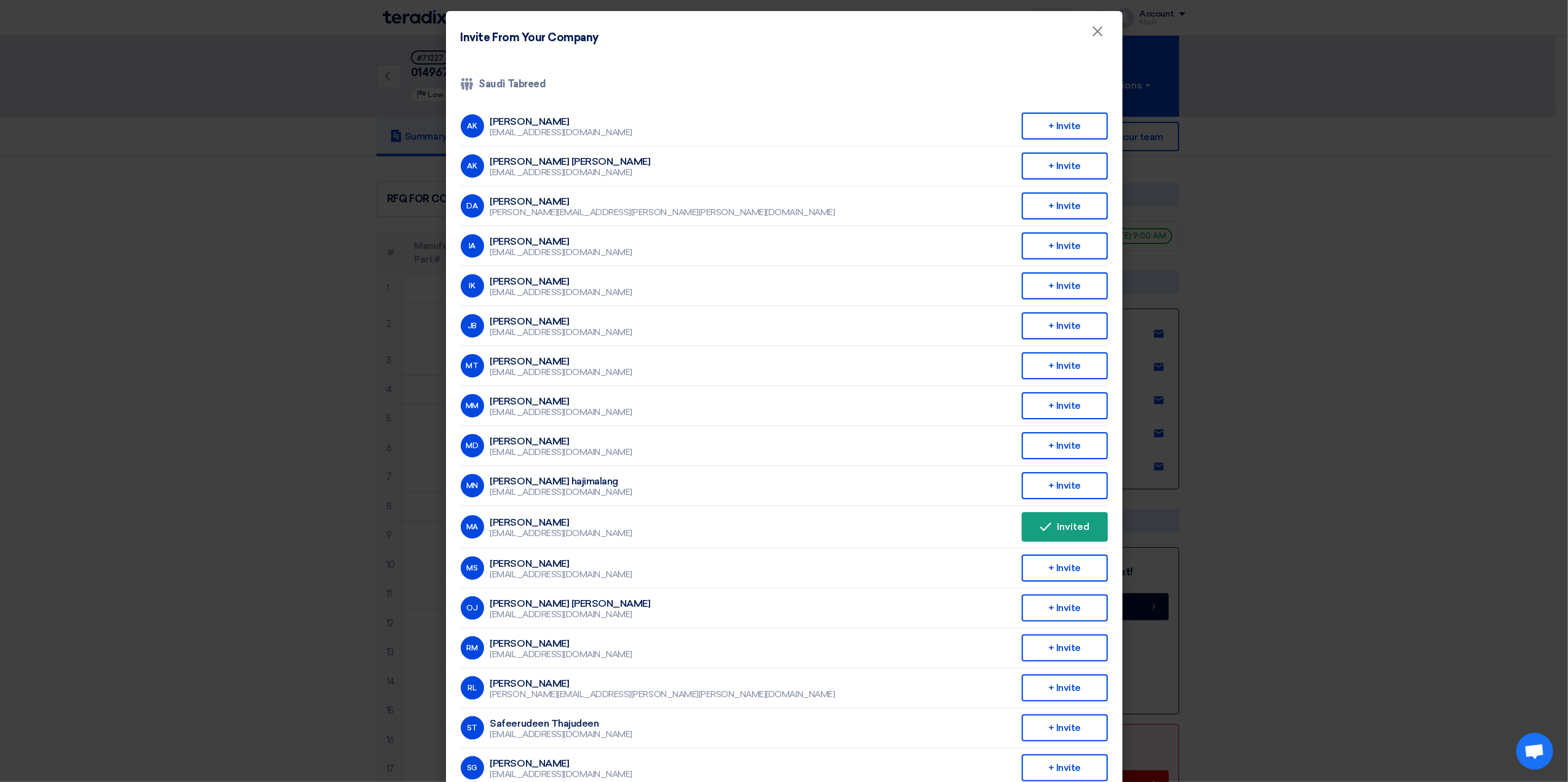
click at [1242, 516] on modal-container "Invite From Your Company × Company Team Saudi Tabreed AK [PERSON_NAME] [EMAIL_A…" at bounding box center [784, 391] width 1568 height 782
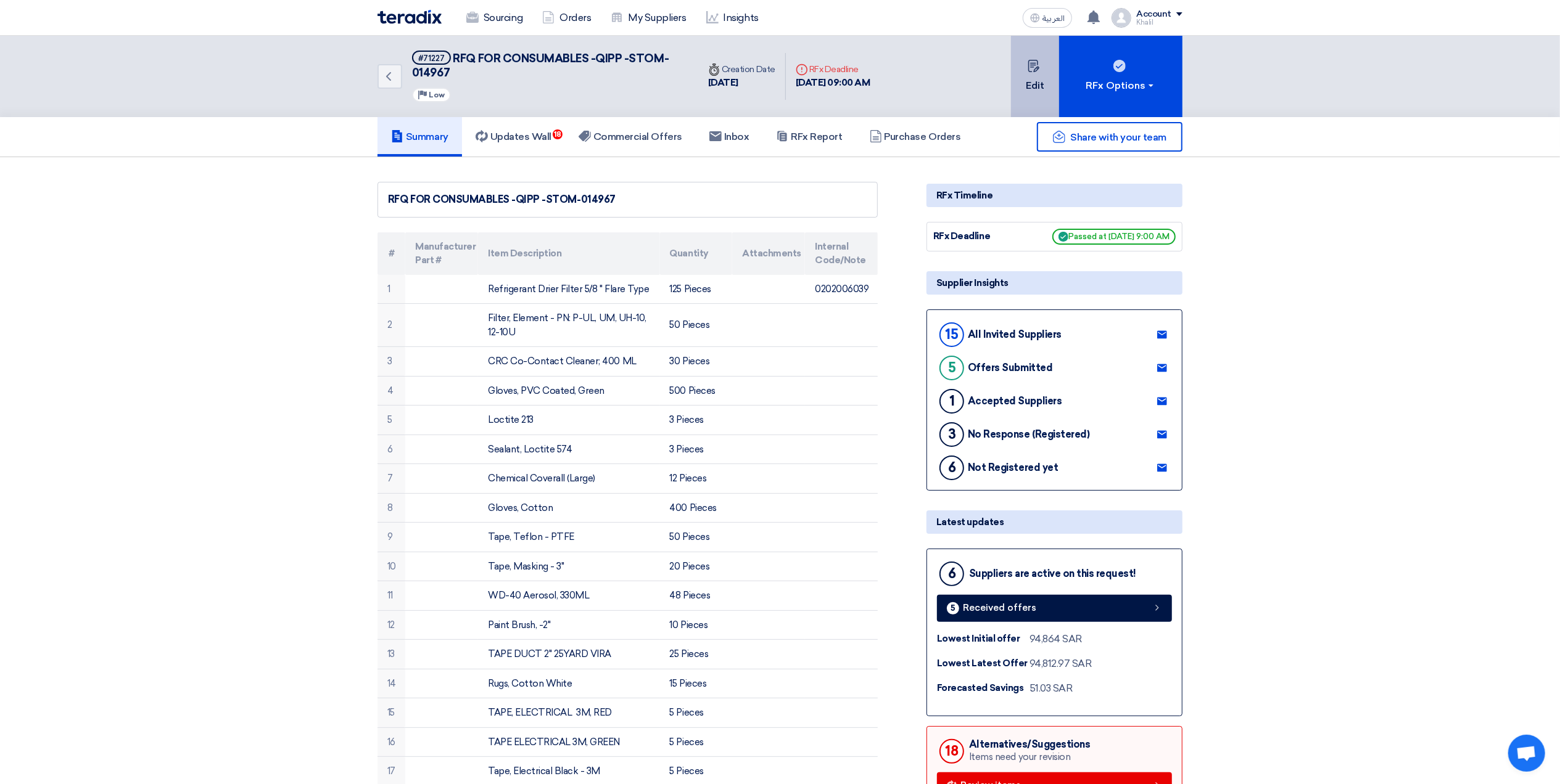
click at [1037, 87] on button "Edit" at bounding box center [1035, 76] width 48 height 81
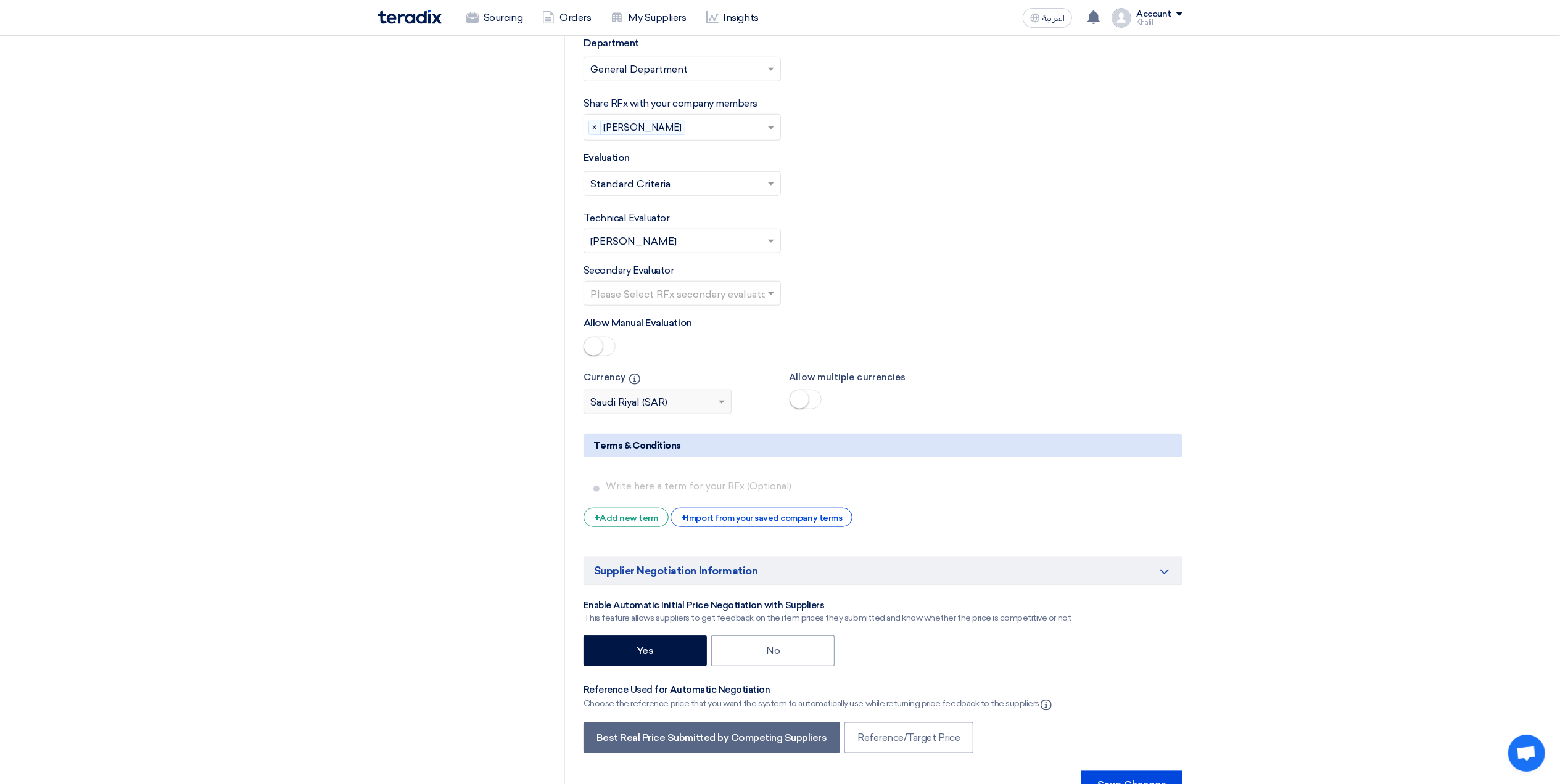
scroll to position [6002, 0]
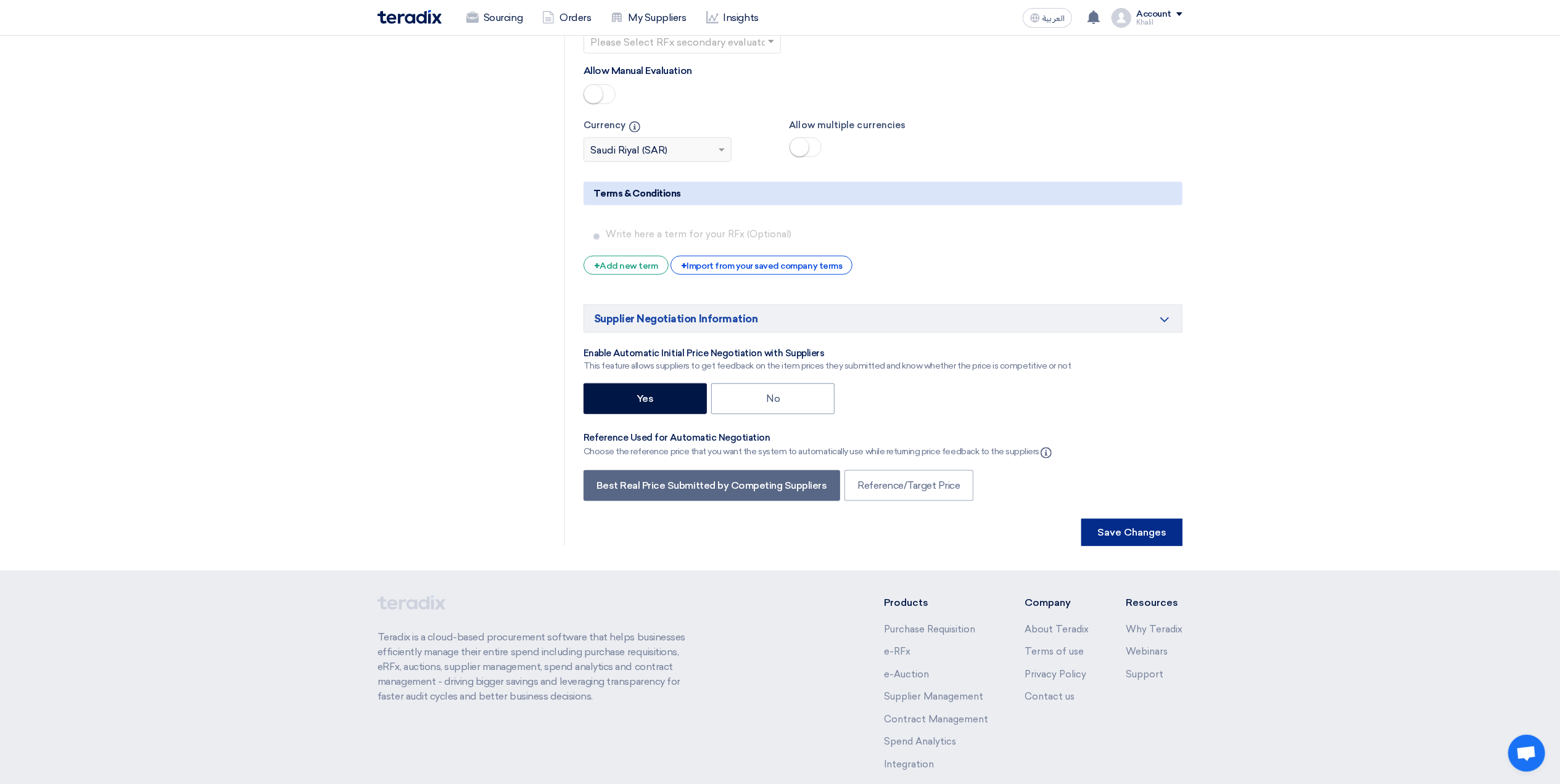
click at [1104, 546] on button "Save Changes" at bounding box center [1132, 533] width 101 height 27
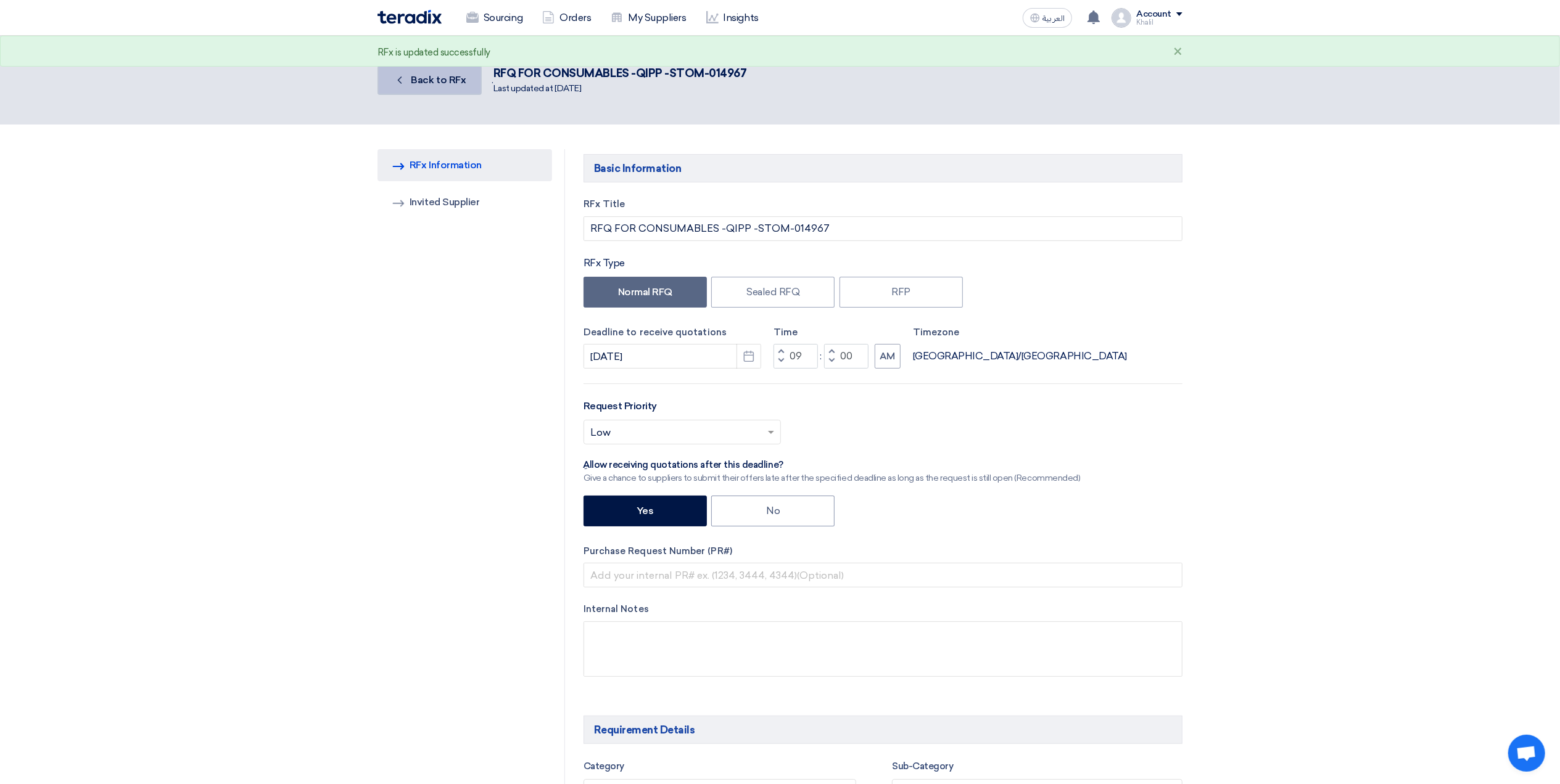
click at [430, 83] on span "Back to RFx" at bounding box center [439, 79] width 55 height 12
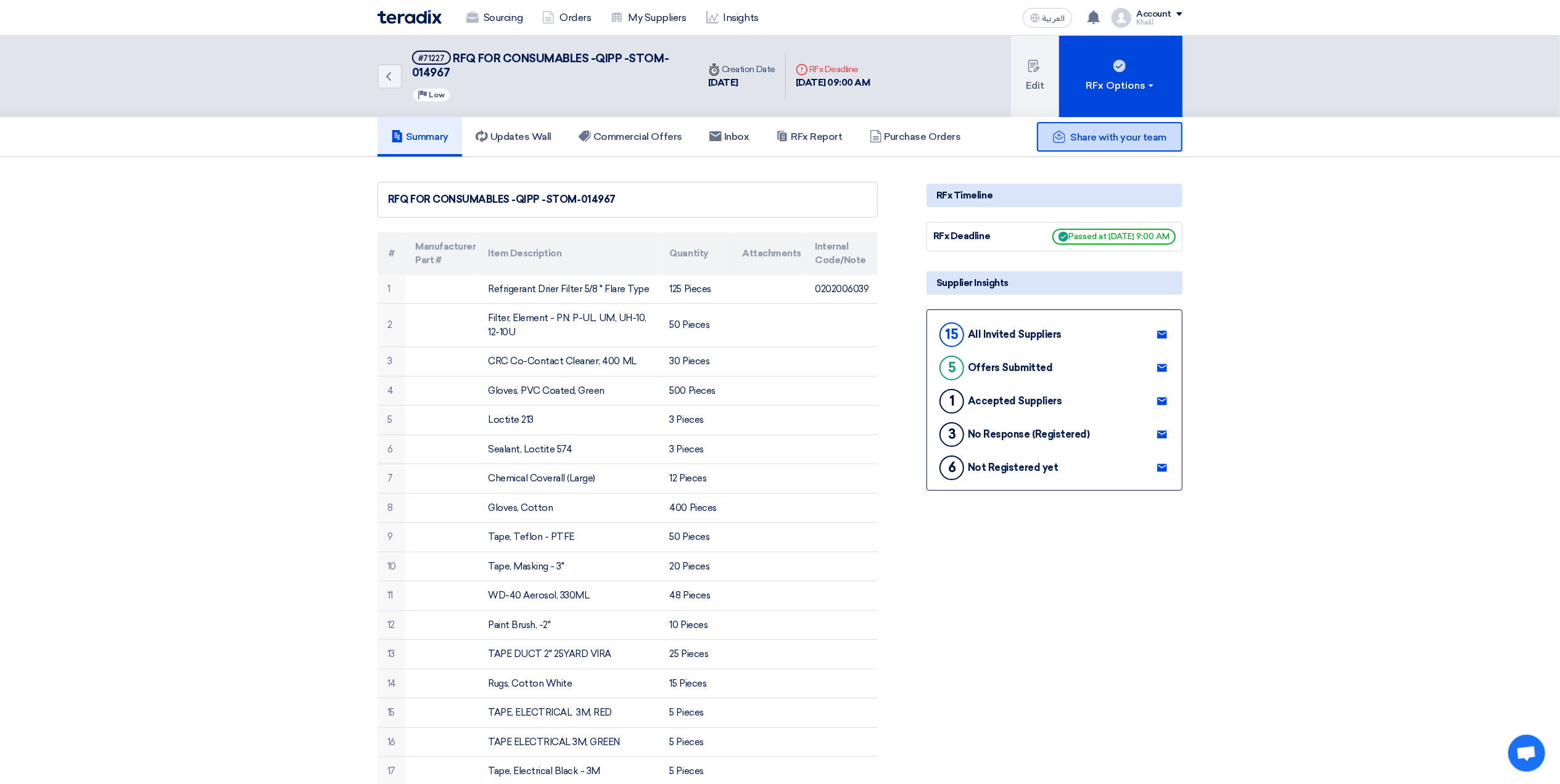
click at [1119, 137] on span "Share with your team" at bounding box center [1119, 137] width 96 height 12
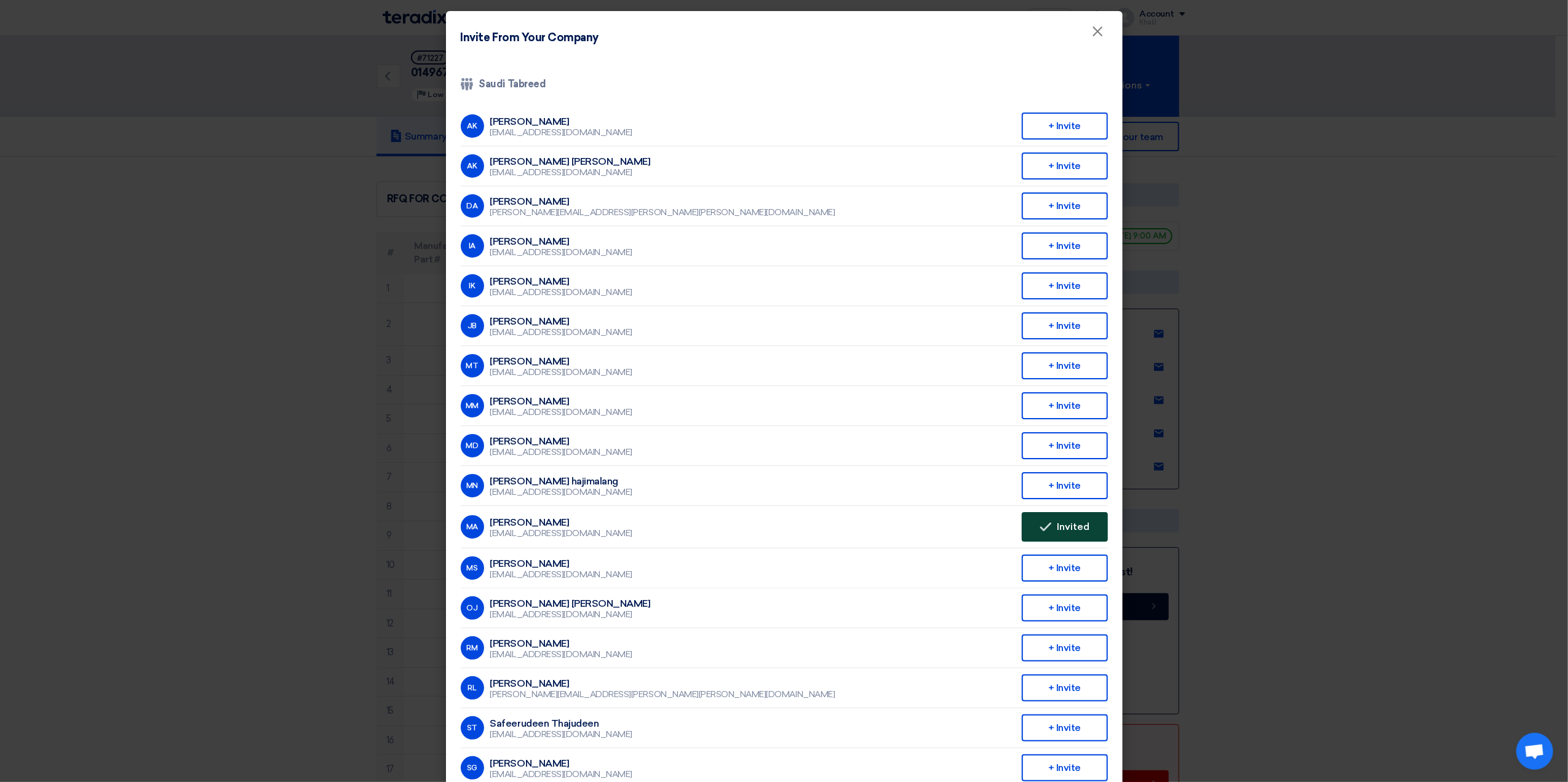
click at [1086, 516] on button "Invited Invited" at bounding box center [1065, 527] width 86 height 29
click at [1045, 518] on div "+ Invite" at bounding box center [1065, 526] width 86 height 27
click at [1384, 492] on modal-container "Invite From Your Company × Company Team Saudi Tabreed AK [PERSON_NAME] [EMAIL_A…" at bounding box center [784, 391] width 1568 height 782
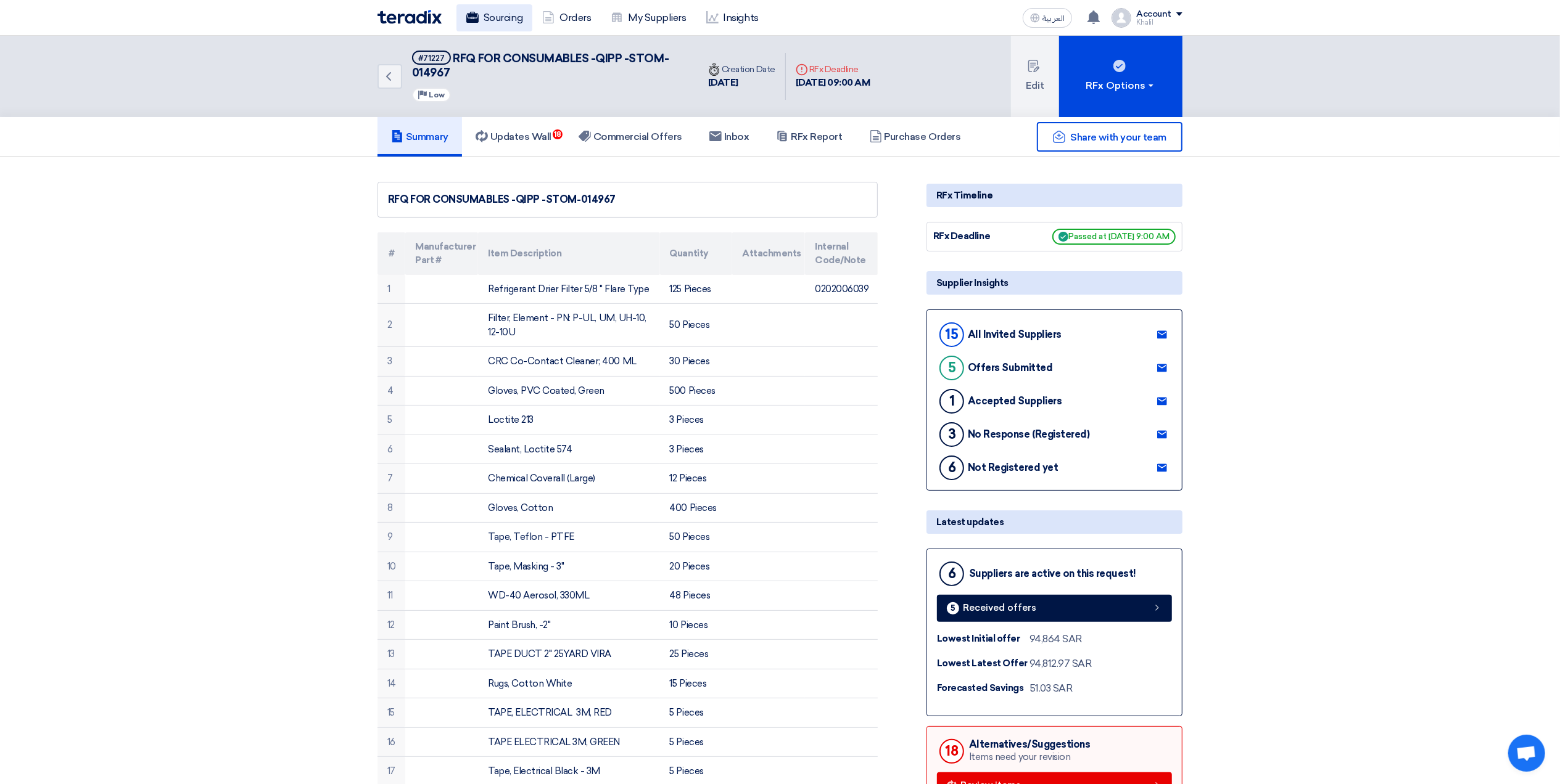
click at [493, 14] on link "Sourcing" at bounding box center [494, 18] width 76 height 27
